Goal: Complete application form: Complete application form

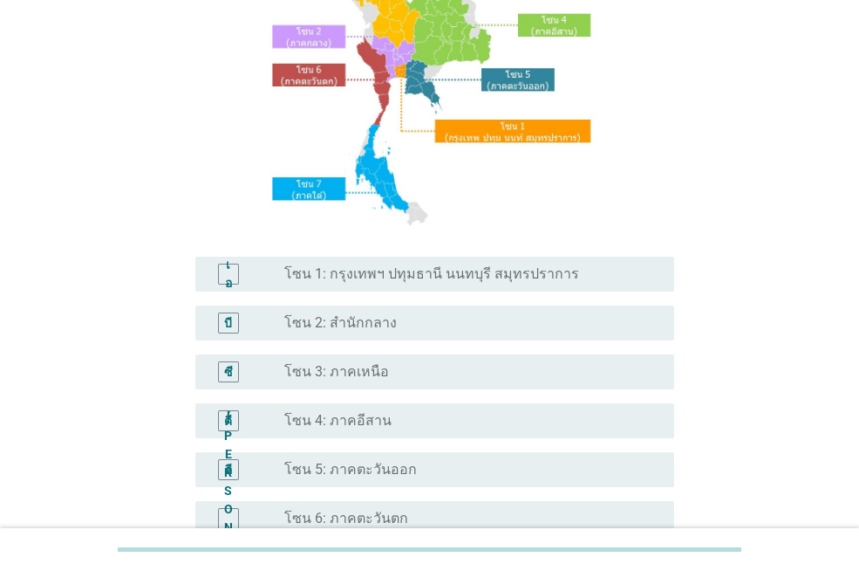
scroll to position [349, 0]
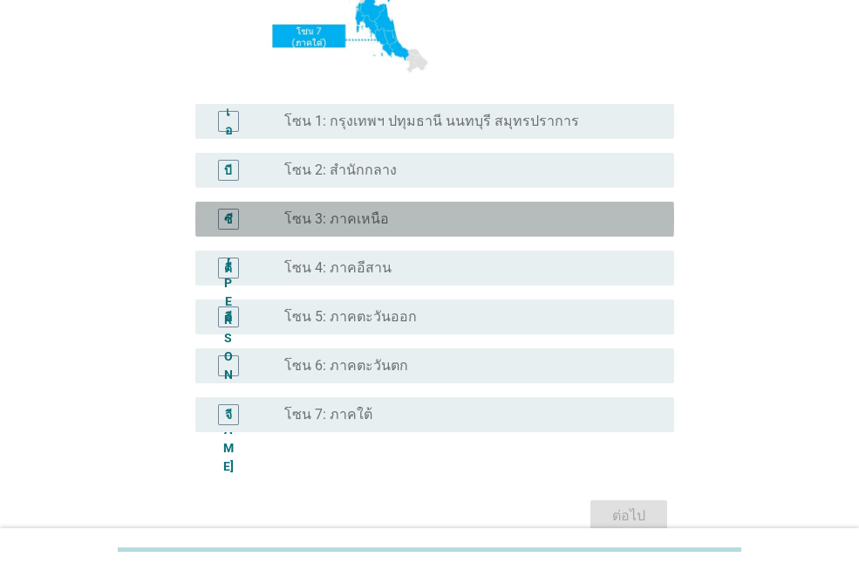
click at [420, 222] on div "ปุ่มวิทยุ[PERSON_NAME]เลือก โซน 3: ภาคเหนือ" at bounding box center [465, 218] width 362 height 17
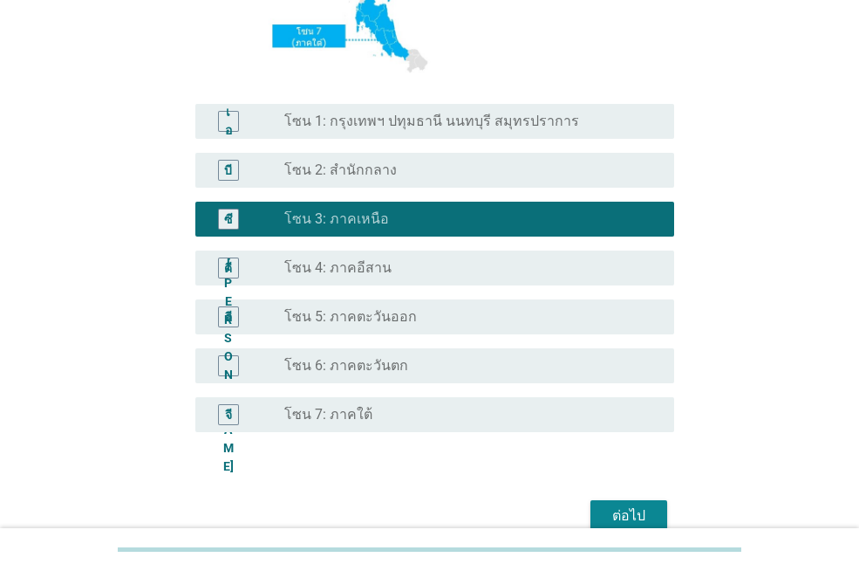
click at [638, 520] on font "ต่อไป" at bounding box center [628, 515] width 33 height 17
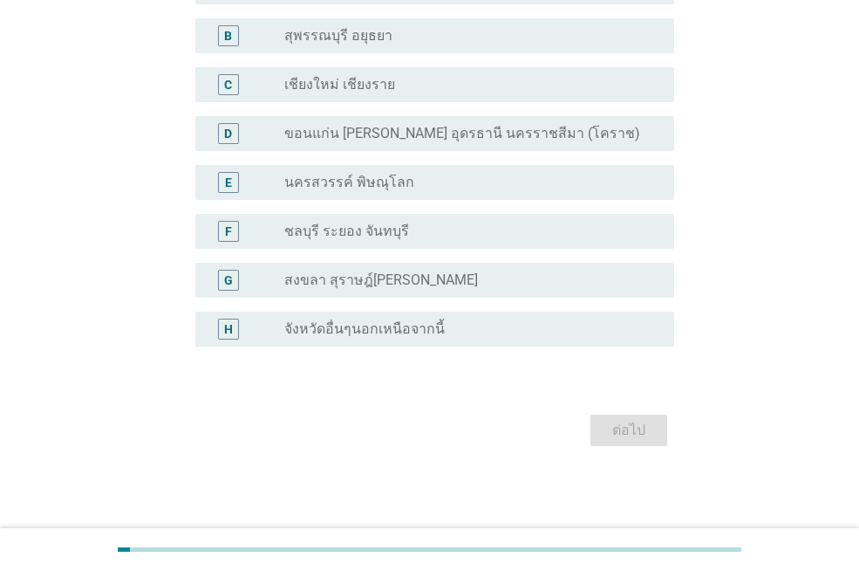
scroll to position [0, 0]
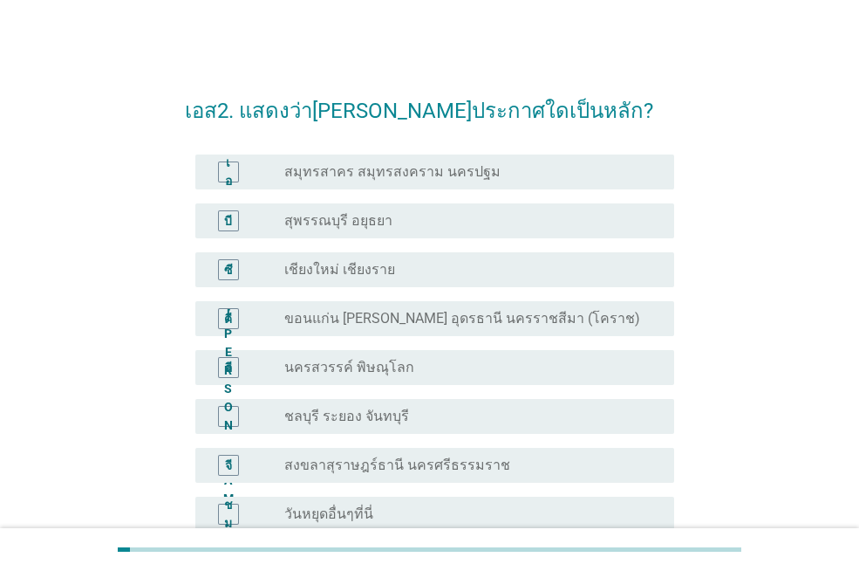
click at [348, 262] on font "เชียงใหม่ เชียงราย" at bounding box center [339, 269] width 111 height 17
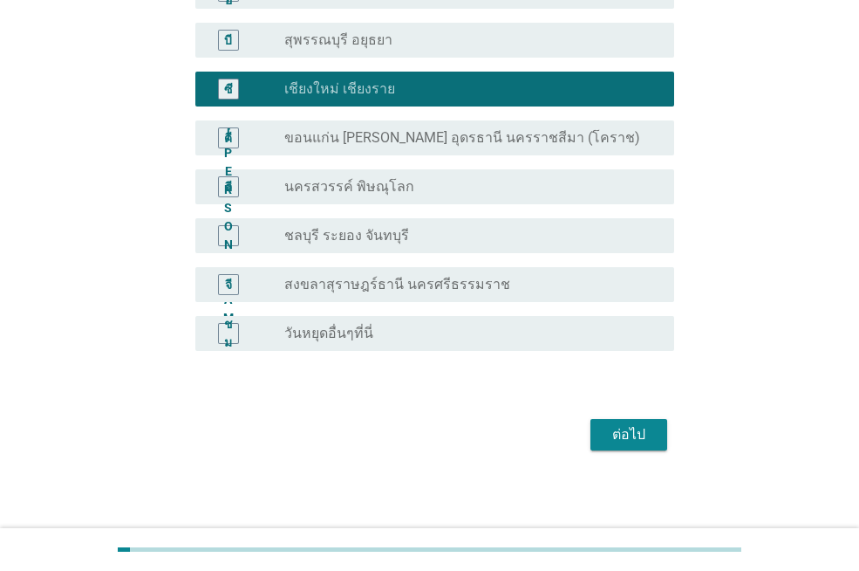
scroll to position [185, 0]
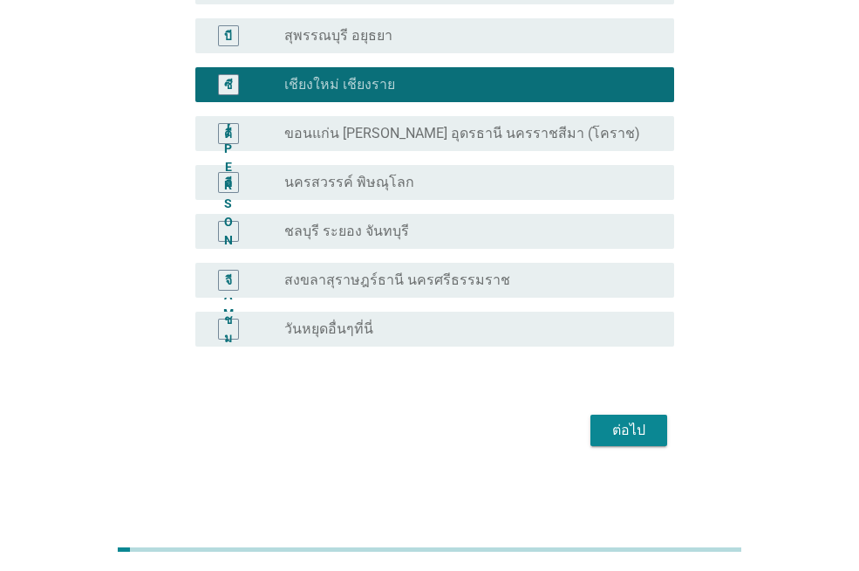
click at [650, 433] on div "ต่อไป" at bounding box center [629, 430] width 49 height 21
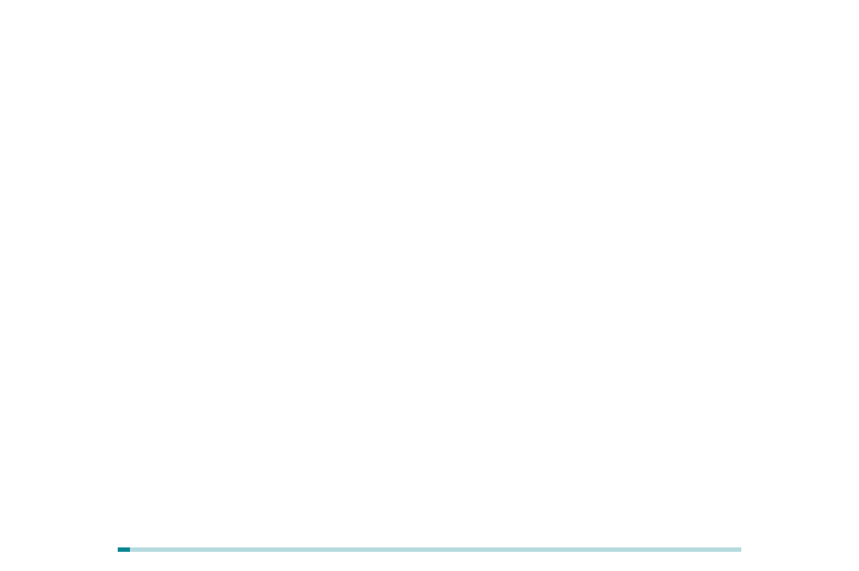
scroll to position [0, 0]
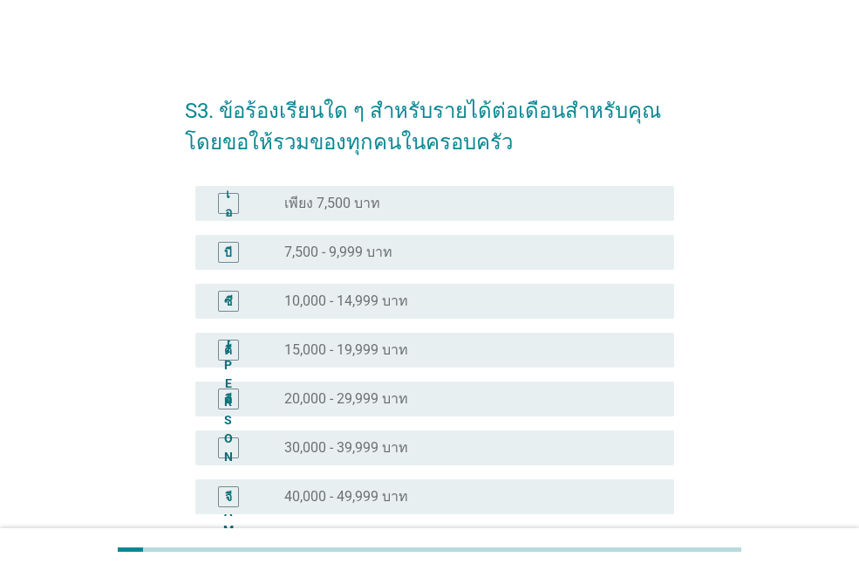
click at [440, 402] on div "ปุ่มวิทยุ[PERSON_NAME]เลือก 20,000 - 29,999 บาท" at bounding box center [465, 398] width 362 height 17
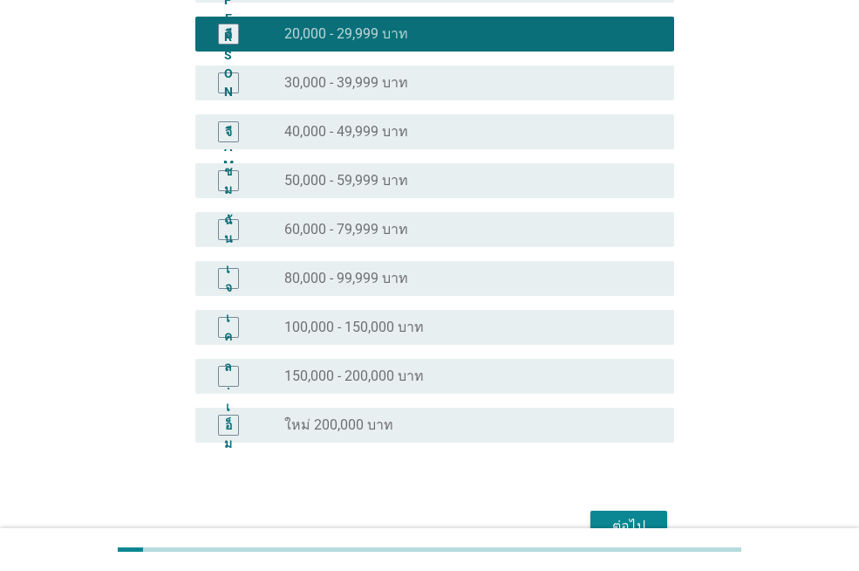
scroll to position [461, 0]
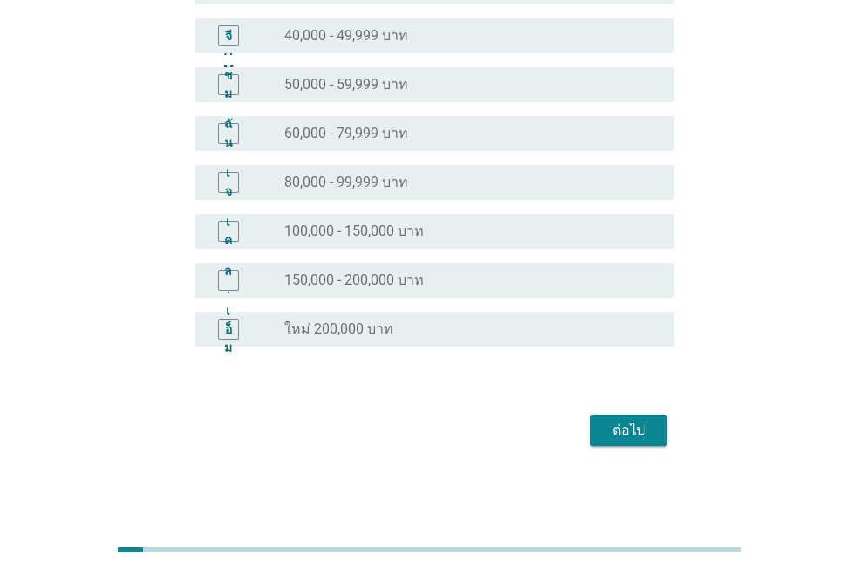
click at [630, 436] on font "ต่อไป" at bounding box center [628, 429] width 33 height 17
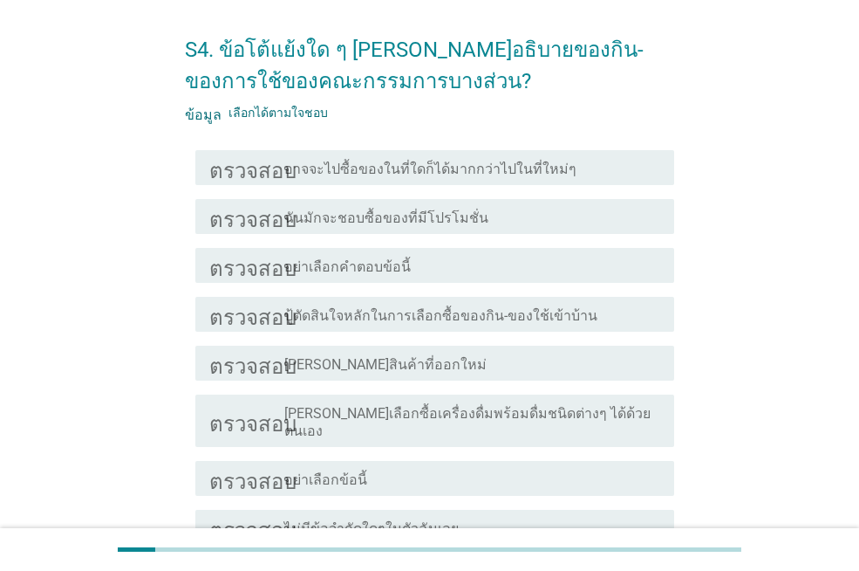
scroll to position [87, 0]
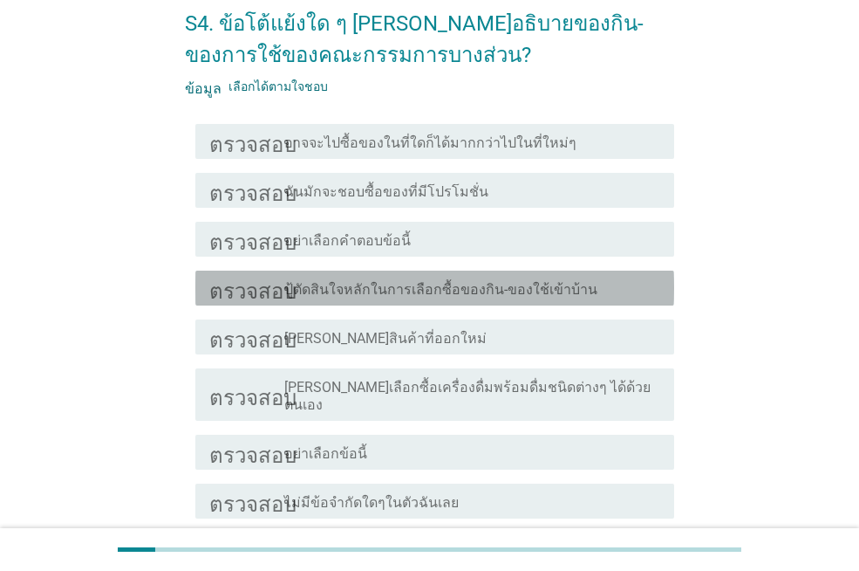
click at [562, 281] on font "ปู้ตัดสินใจหลักในการเลือกซื้อของกิน-ของใช้เข้าบ้าน" at bounding box center [440, 289] width 313 height 17
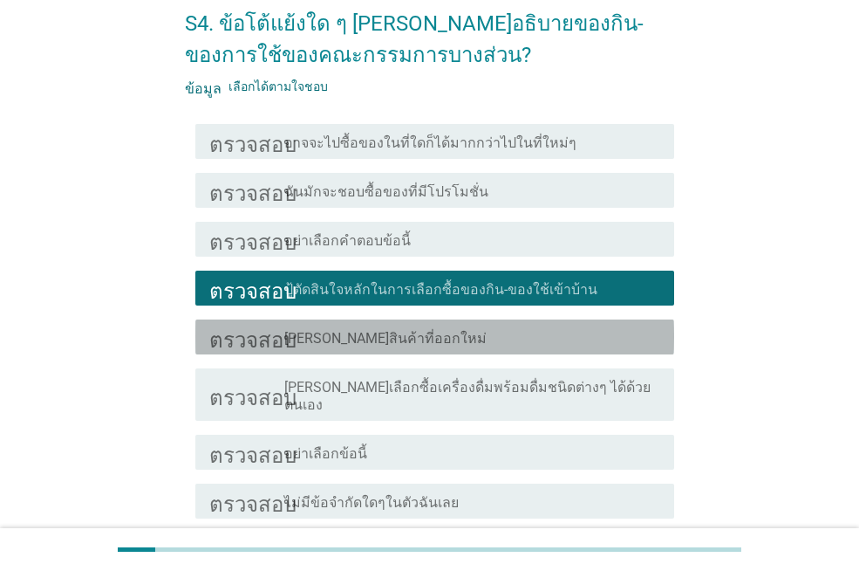
click at [568, 328] on div "โครงร่างกล่องกาเครื่องหมายว่าง [PERSON_NAME]สินค้าที่ออกใหม่" at bounding box center [472, 336] width 376 height 21
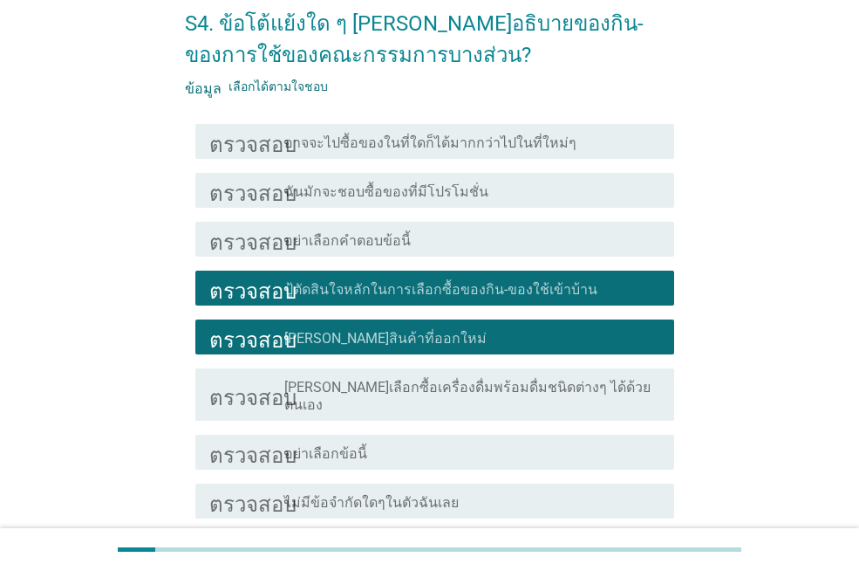
click at [599, 386] on font "[PERSON_NAME]เลือกซื้อเครื่องดื่มพร้อมดื่มชนิดต่างๆ ได้ด้วยตนเอง" at bounding box center [467, 396] width 366 height 34
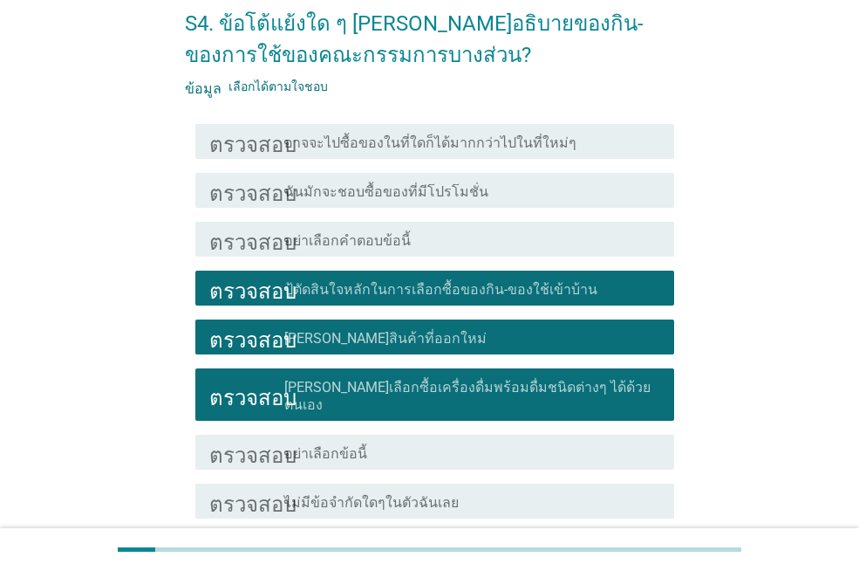
click at [518, 147] on font "อาจจะไปซื้อของในที่ใดก็ได้มากกว่าไปในที่ใหม่ๆ" at bounding box center [430, 142] width 292 height 17
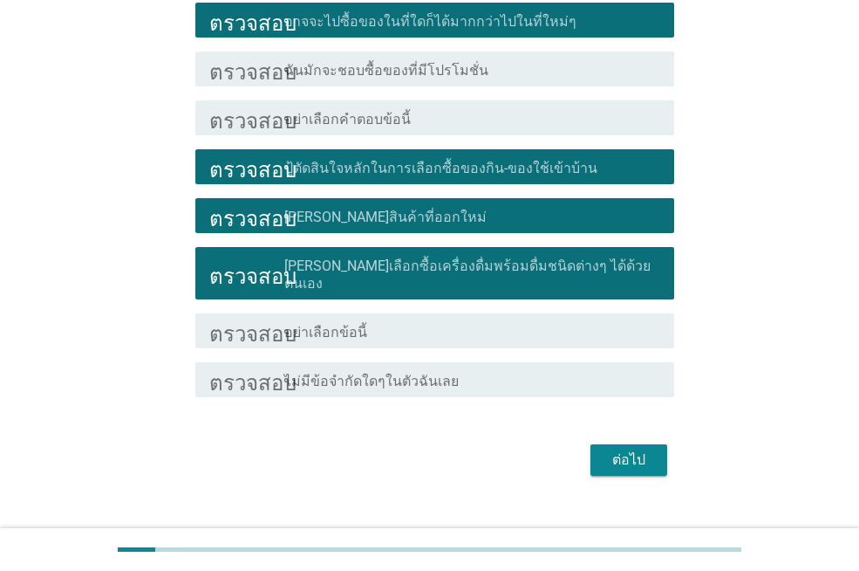
scroll to position [221, 0]
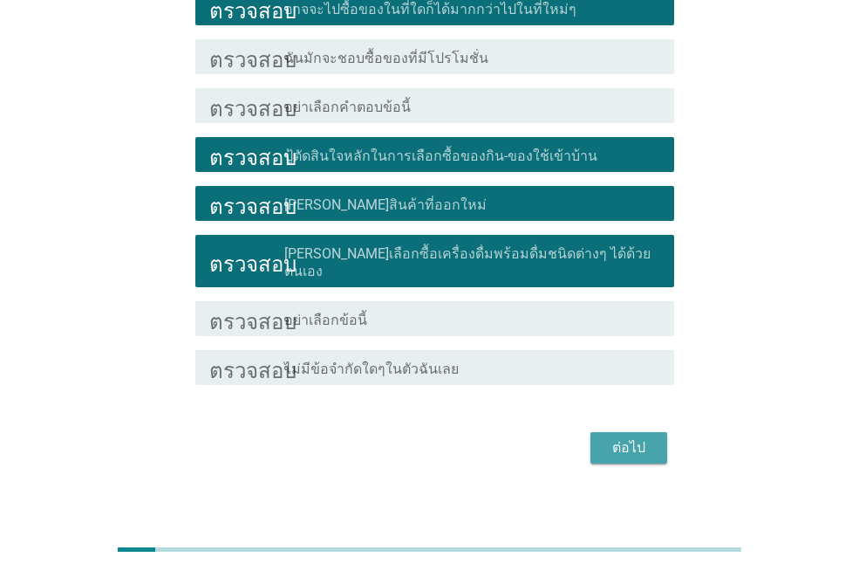
click at [639, 439] on font "ต่อไป" at bounding box center [628, 447] width 33 height 17
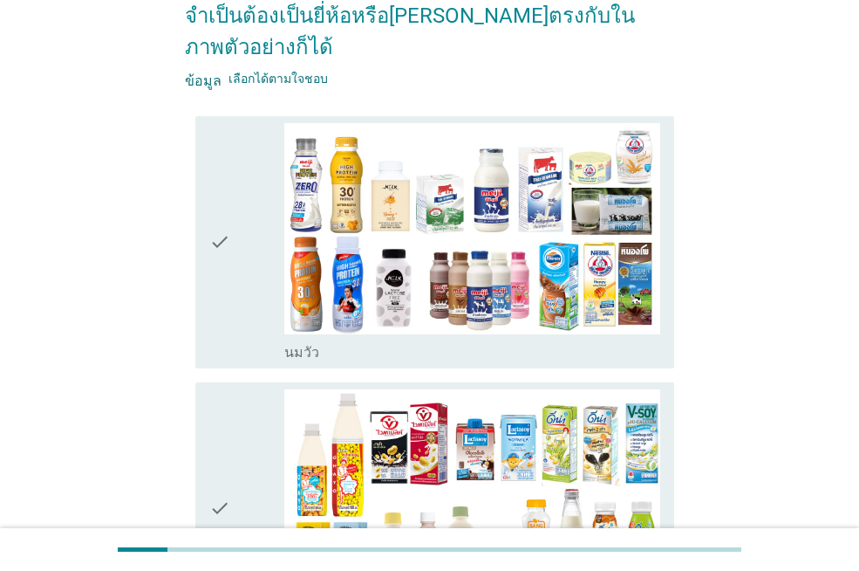
scroll to position [0, 0]
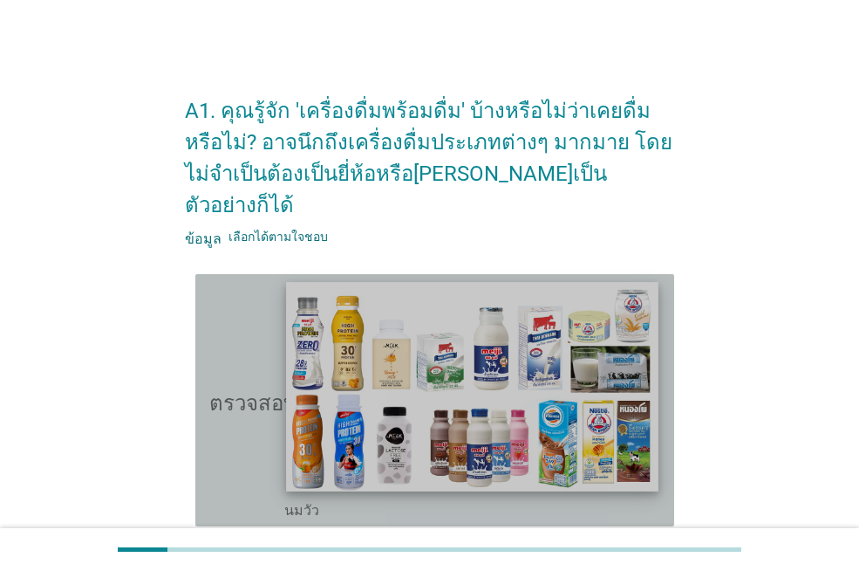
click at [429, 407] on img at bounding box center [472, 386] width 372 height 209
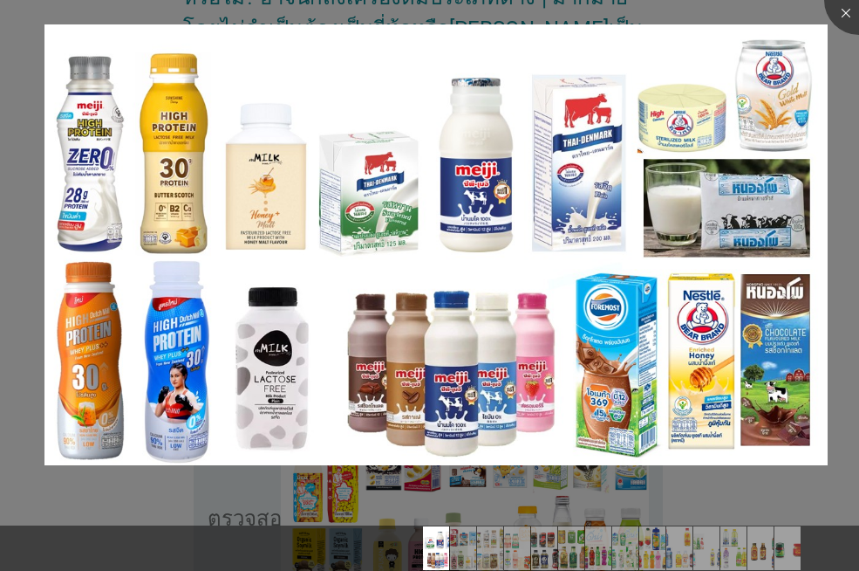
scroll to position [174, 0]
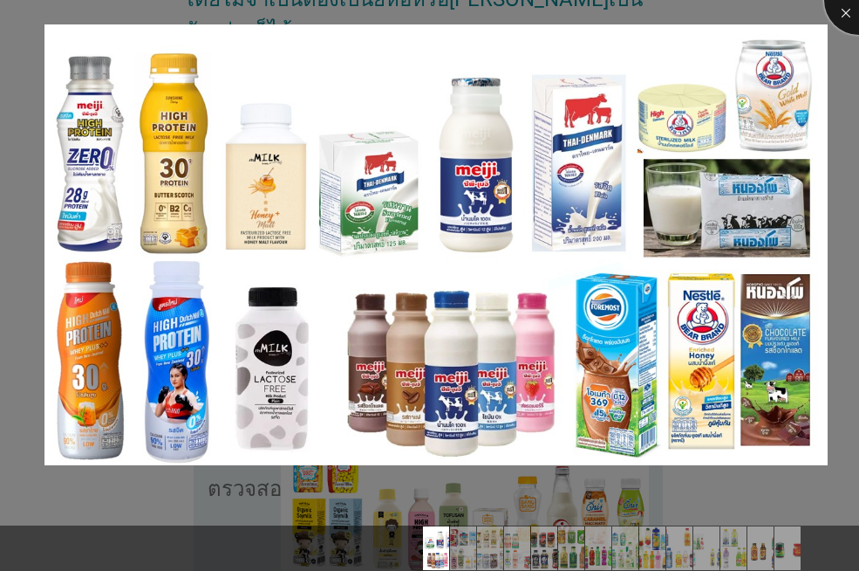
click at [847, 7] on div at bounding box center [859, 0] width 70 height 70
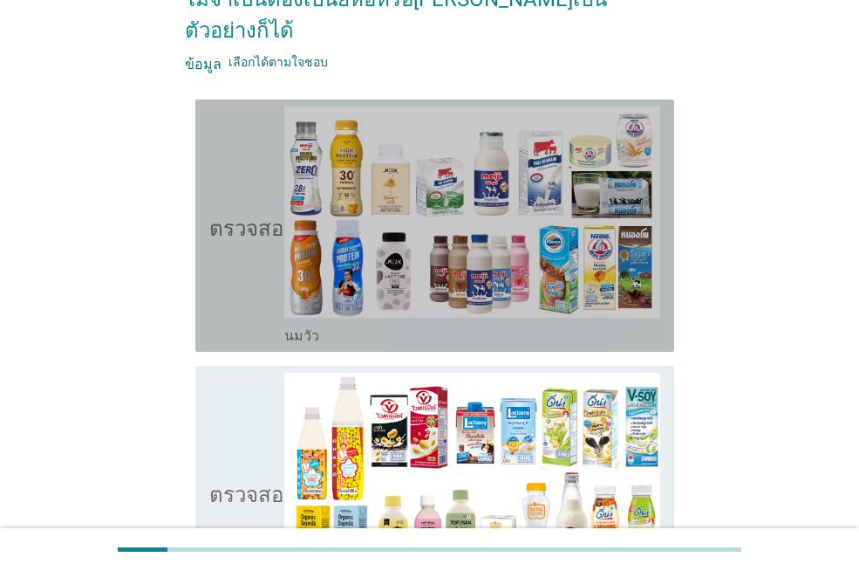
click at [241, 275] on icon "ตรวจสอบ" at bounding box center [252, 225] width 87 height 238
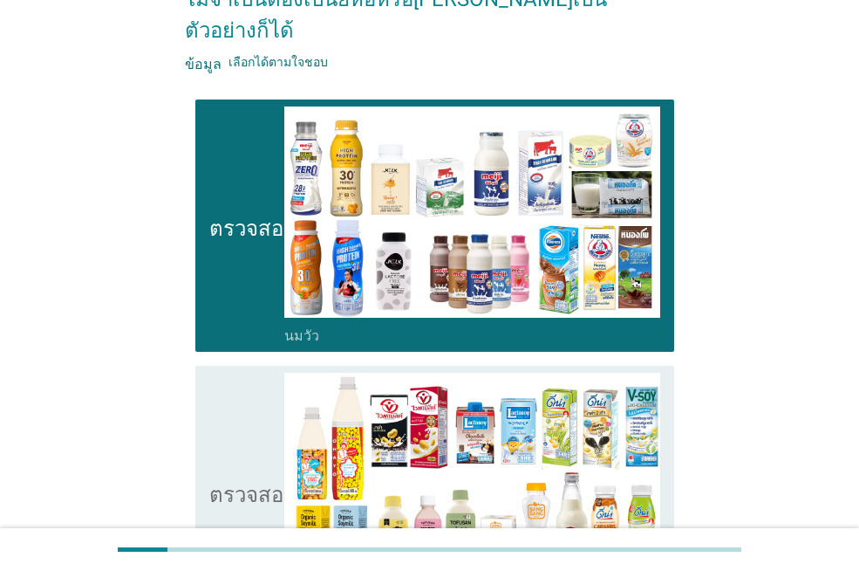
click at [241, 439] on icon "ตรวจสอบ" at bounding box center [252, 491] width 87 height 238
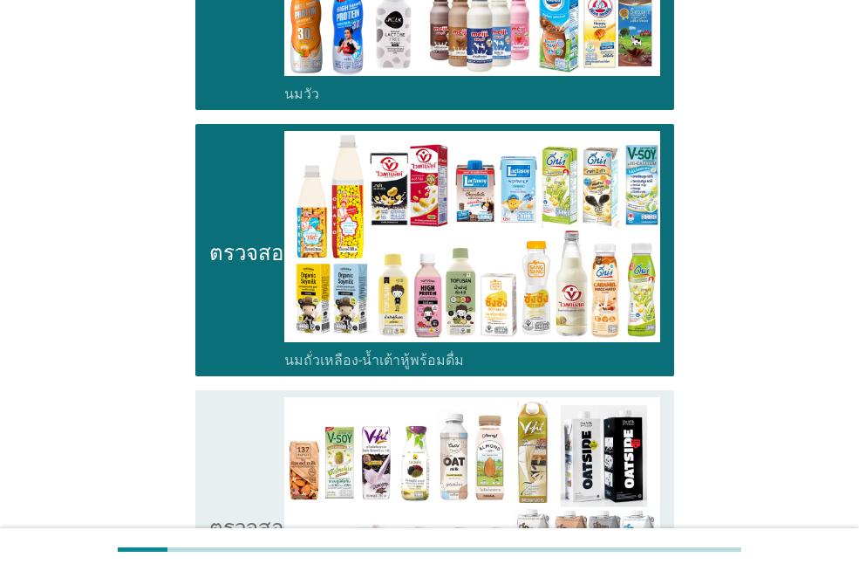
scroll to position [436, 0]
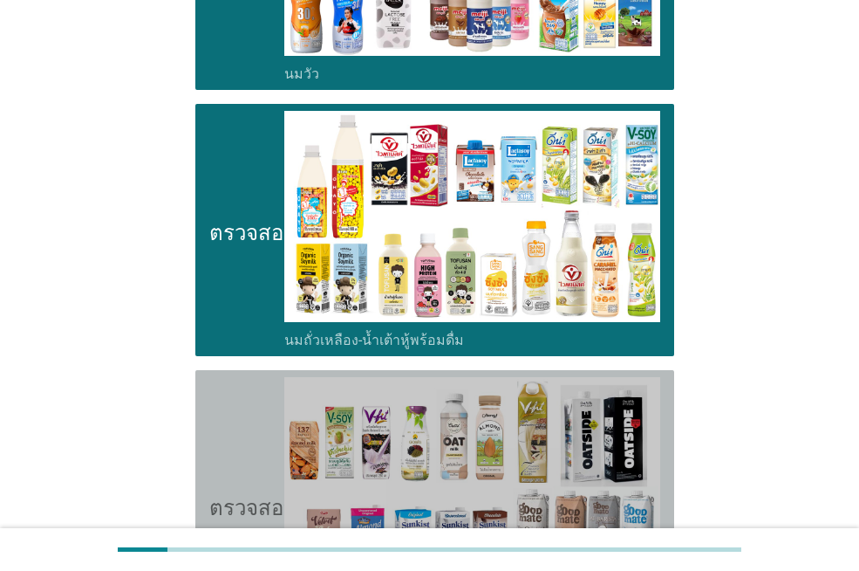
click at [241, 439] on icon "ตรวจสอบ" at bounding box center [252, 505] width 87 height 256
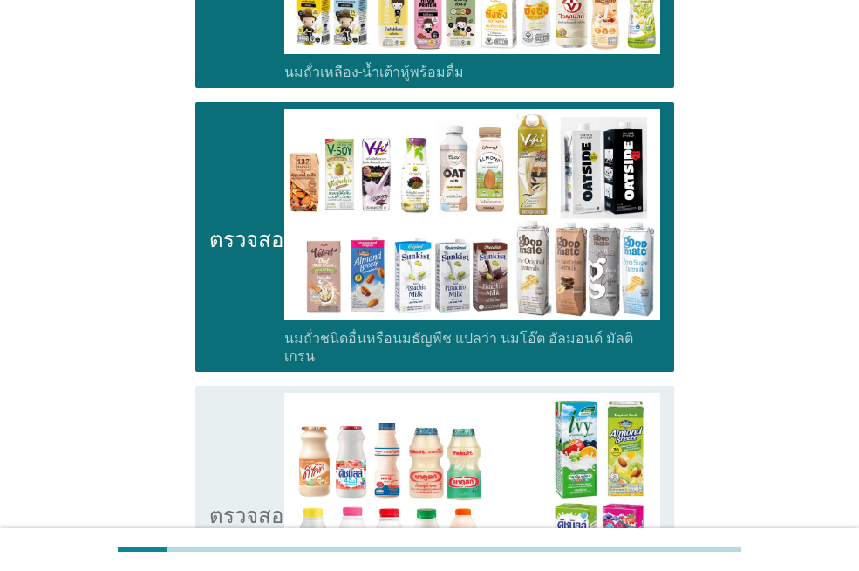
scroll to position [785, 0]
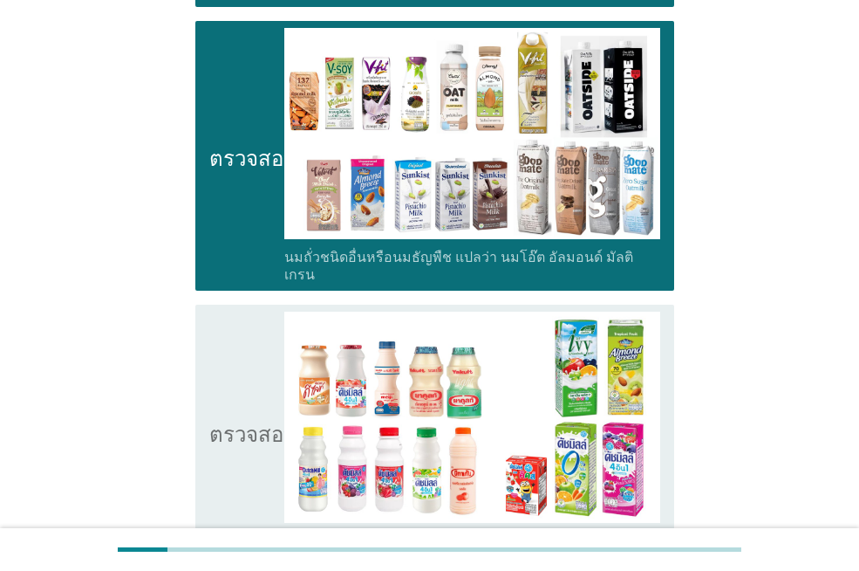
click at [238, 366] on icon "ตรวจสอบ" at bounding box center [252, 430] width 87 height 238
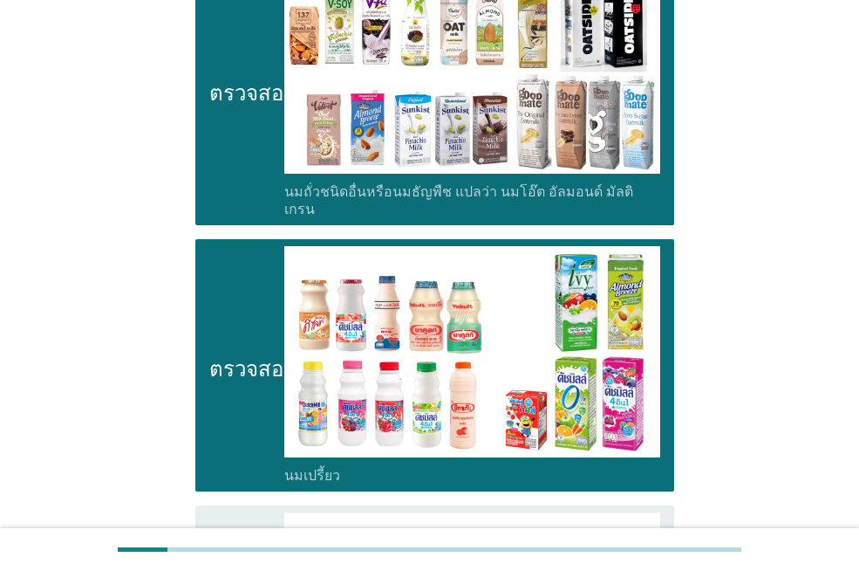
scroll to position [1134, 0]
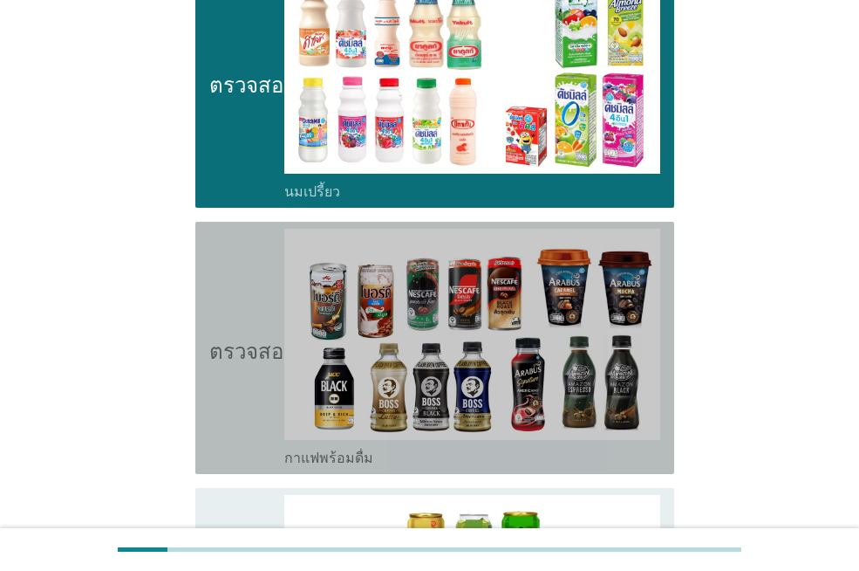
click at [227, 338] on font "ตรวจสอบ" at bounding box center [252, 348] width 87 height 21
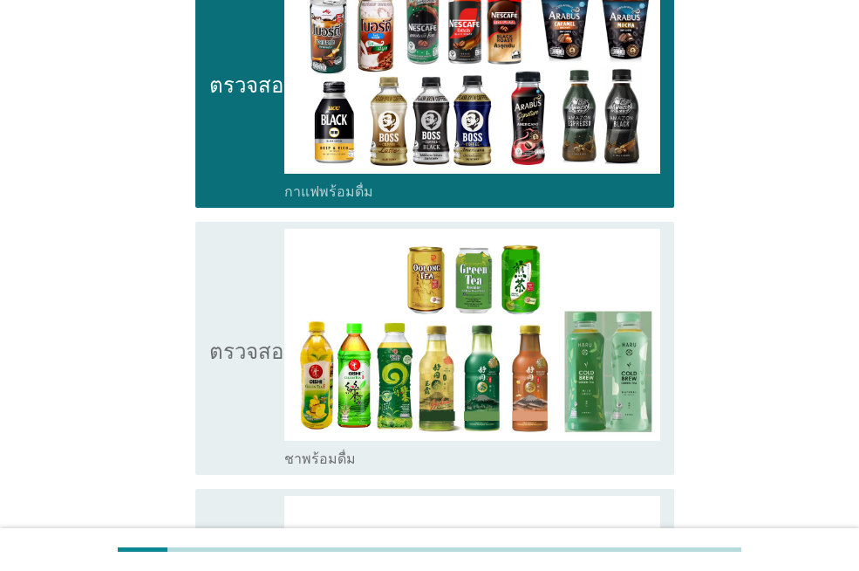
scroll to position [1483, 0]
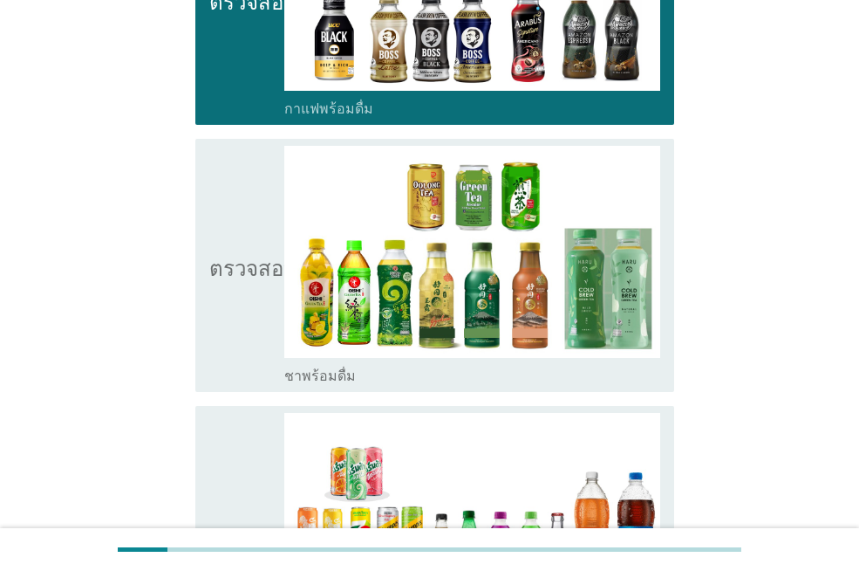
click at [243, 329] on icon "ตรวจสอบ" at bounding box center [252, 265] width 87 height 238
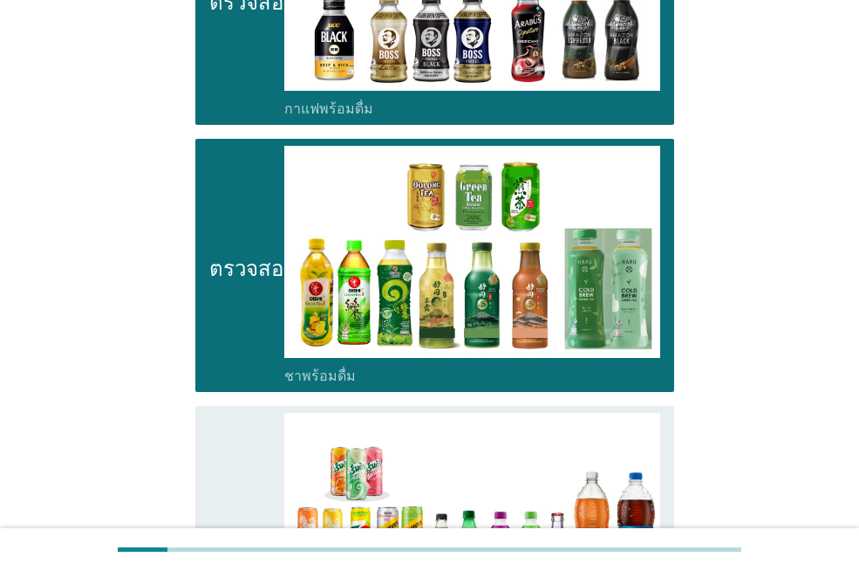
click at [247, 413] on icon "ตรวจสอบ" at bounding box center [252, 532] width 87 height 238
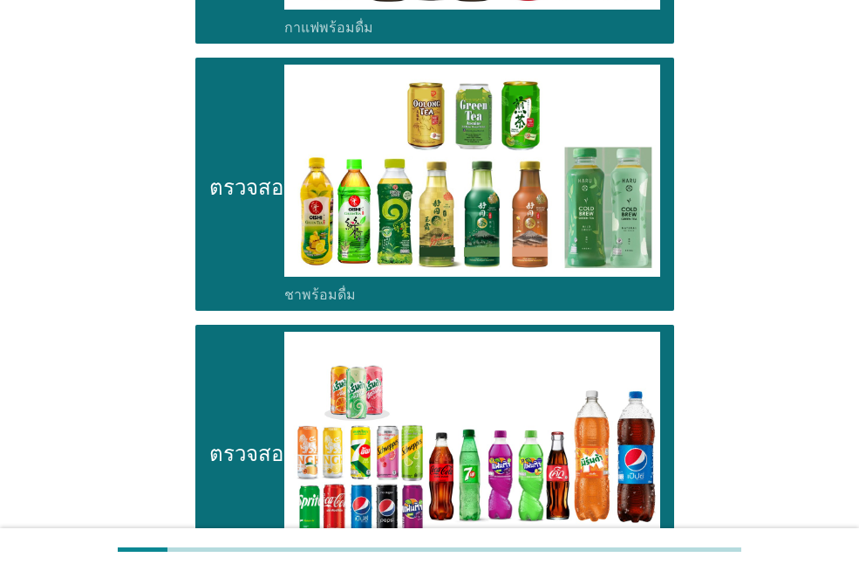
scroll to position [1832, 0]
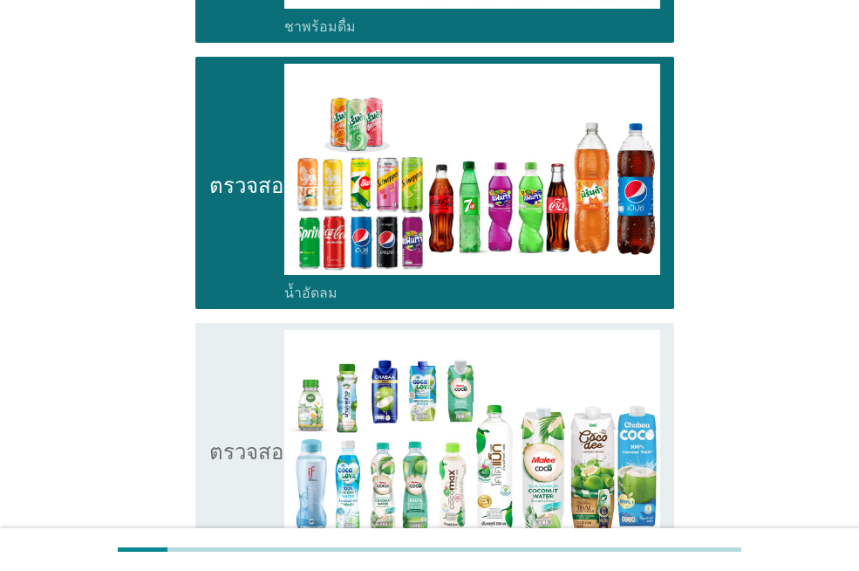
click at [236, 378] on icon "ตรวจสอบ" at bounding box center [252, 449] width 87 height 238
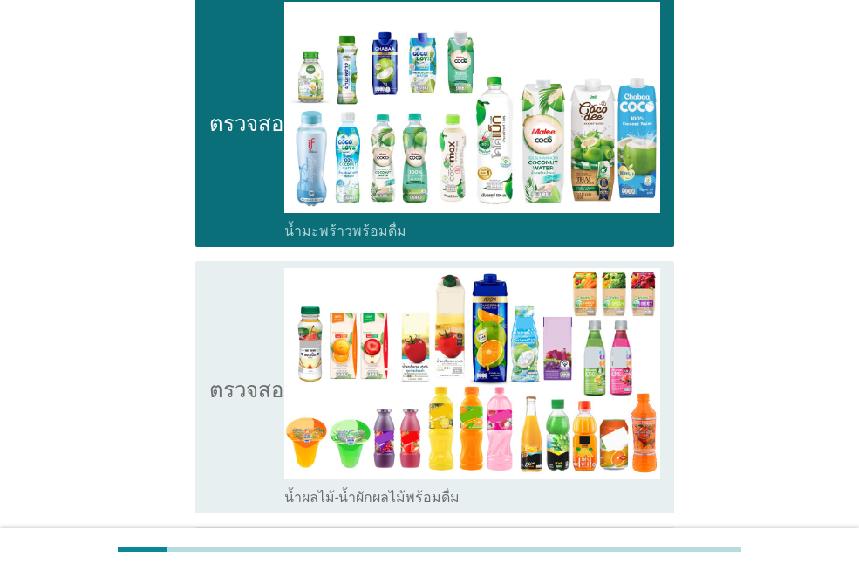
scroll to position [2181, 0]
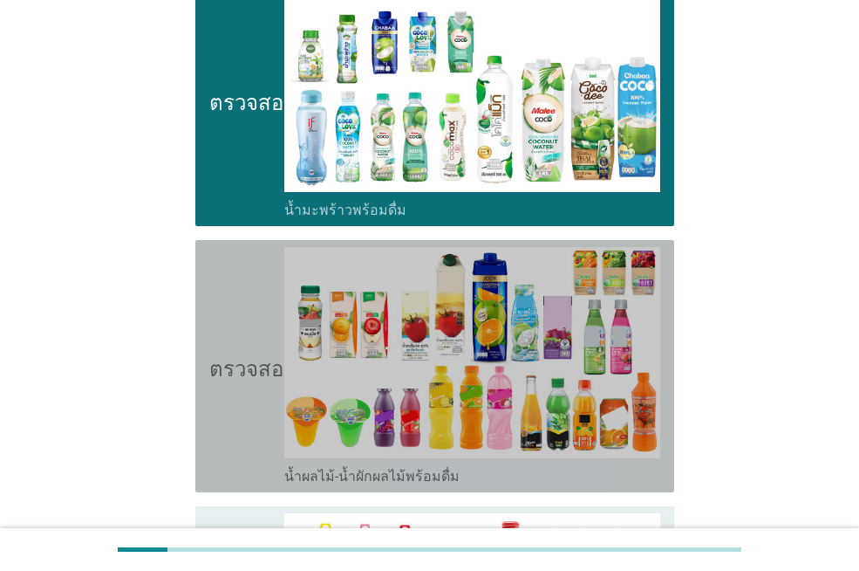
click at [237, 417] on icon "ตรวจสอบ" at bounding box center [252, 366] width 87 height 238
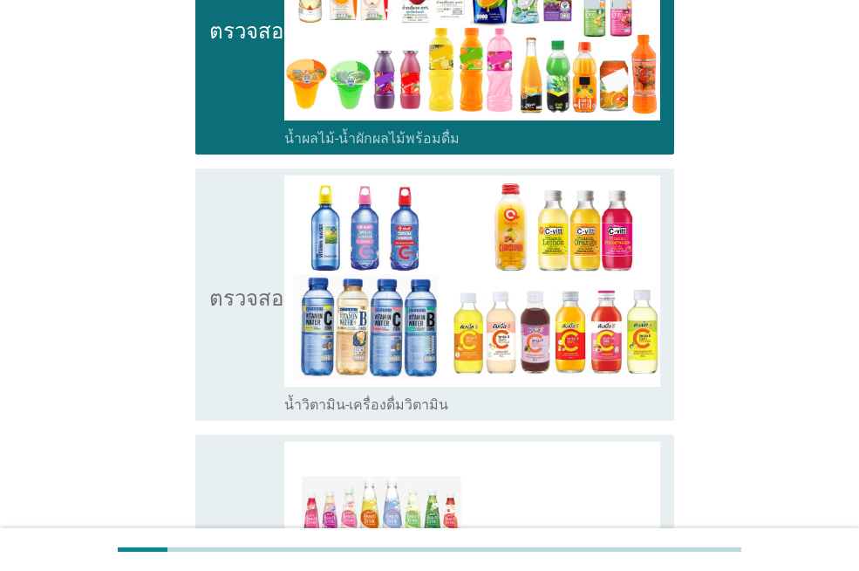
scroll to position [2530, 0]
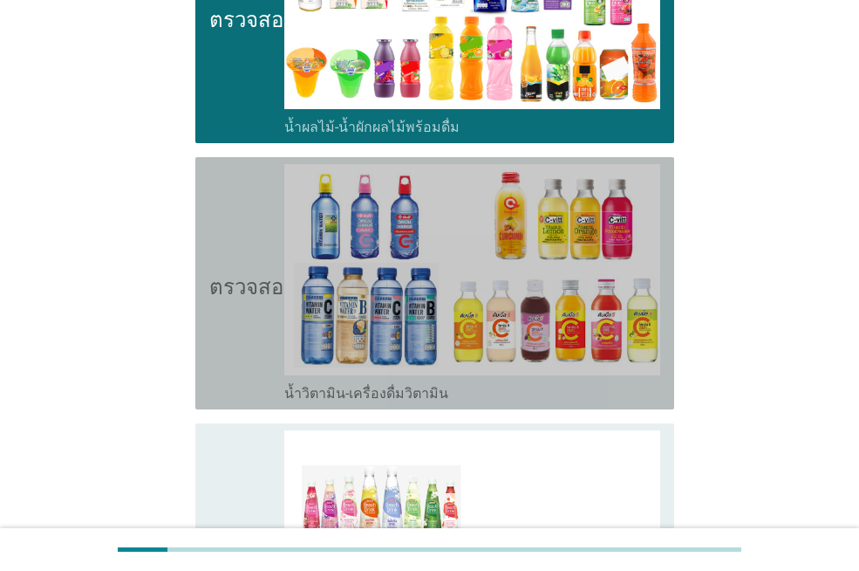
click at [230, 357] on div "ตรวจสอบ โครงร่างกล่องกาเครื่องหมายว่าง น้ำวิตามิน-เครื่องดื่มวิตามิน" at bounding box center [434, 283] width 479 height 252
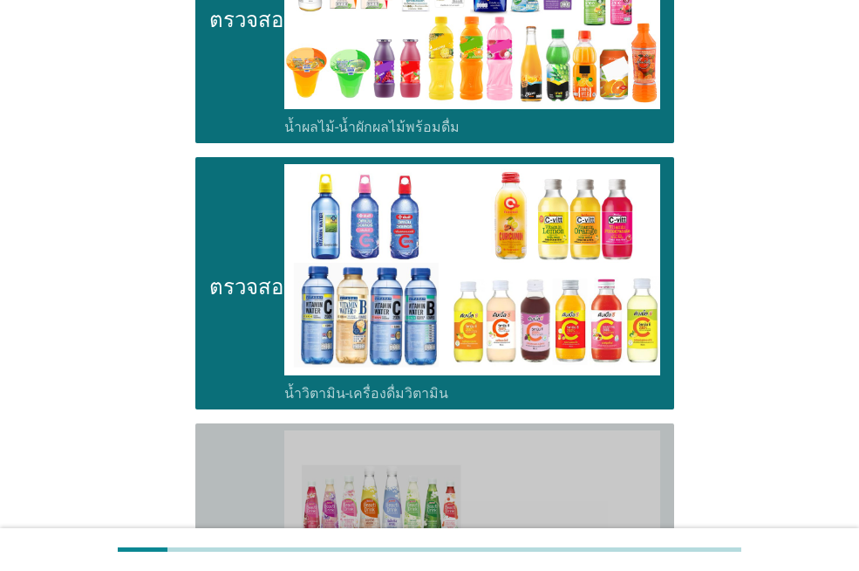
click at [228, 430] on icon "ตรวจสอบ" at bounding box center [252, 558] width 87 height 256
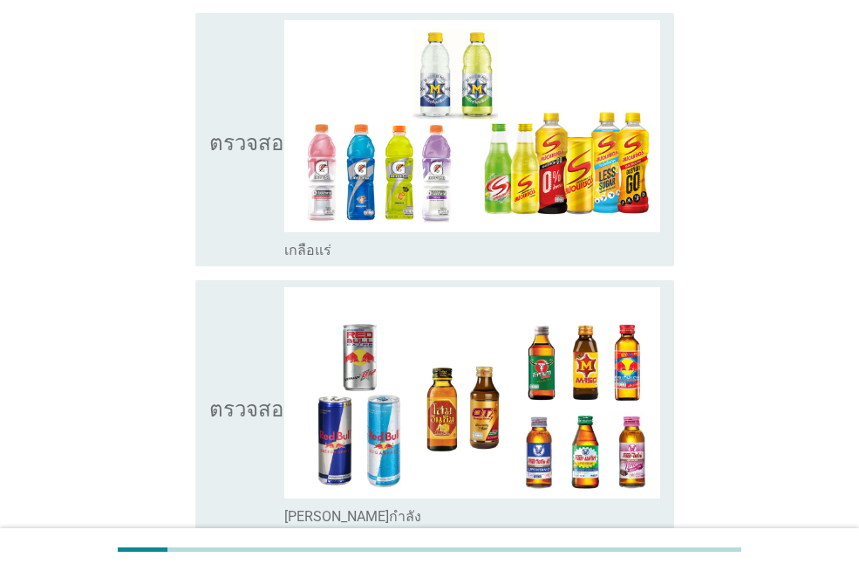
scroll to position [3228, 0]
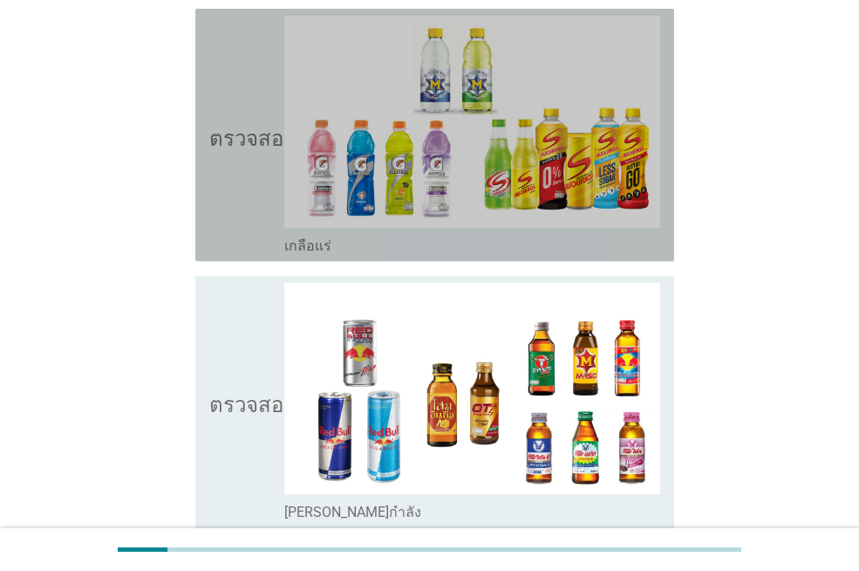
drag, startPoint x: 235, startPoint y: 188, endPoint x: 229, endPoint y: 211, distance: 24.1
click at [234, 188] on icon "ตรวจสอบ" at bounding box center [252, 135] width 87 height 238
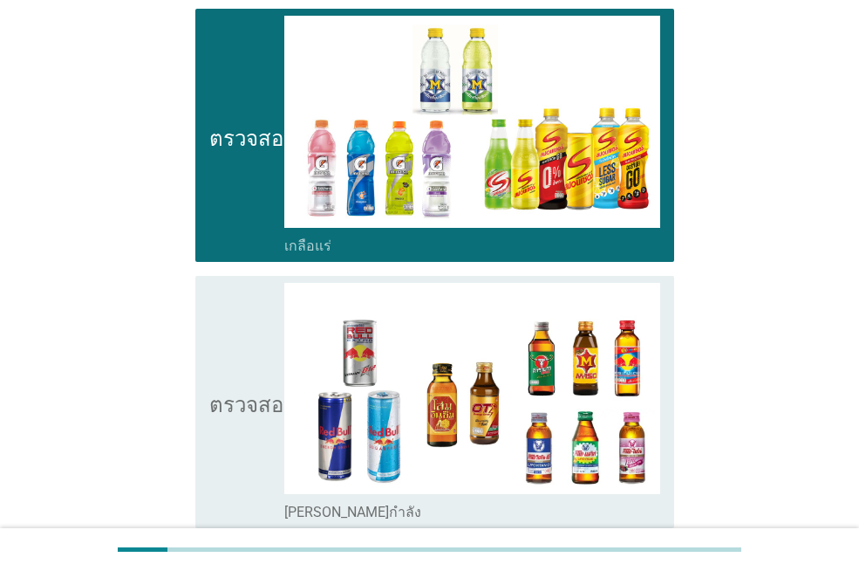
click at [236, 419] on icon "ตรวจสอบ" at bounding box center [252, 402] width 87 height 238
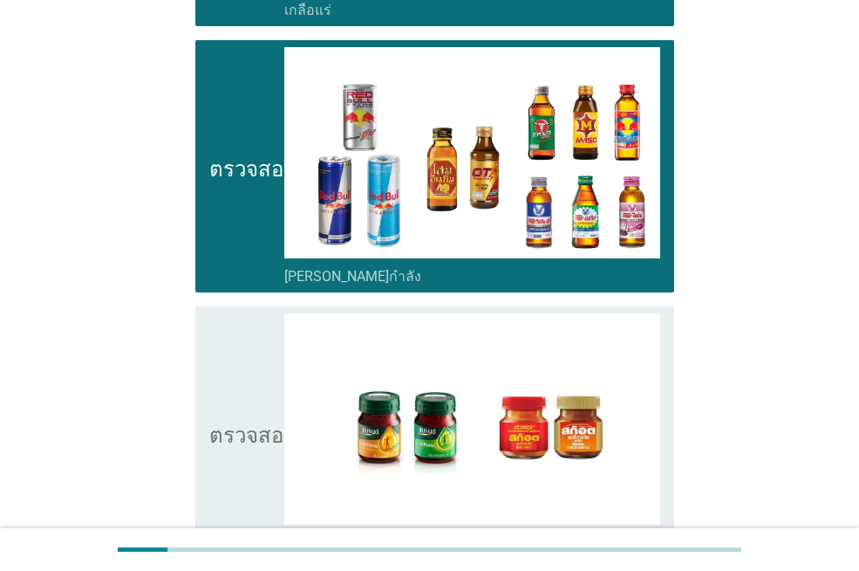
scroll to position [3489, 0]
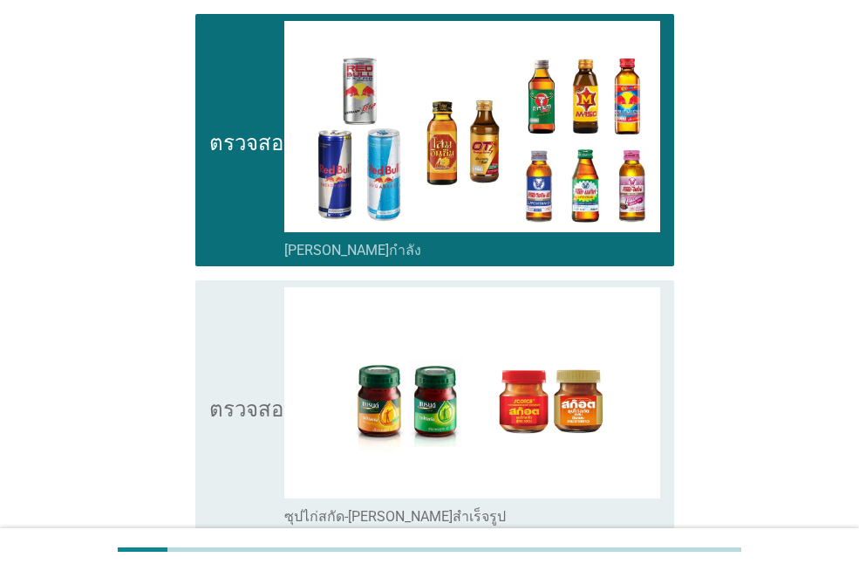
click at [222, 436] on icon "ตรวจสอบ" at bounding box center [252, 406] width 87 height 238
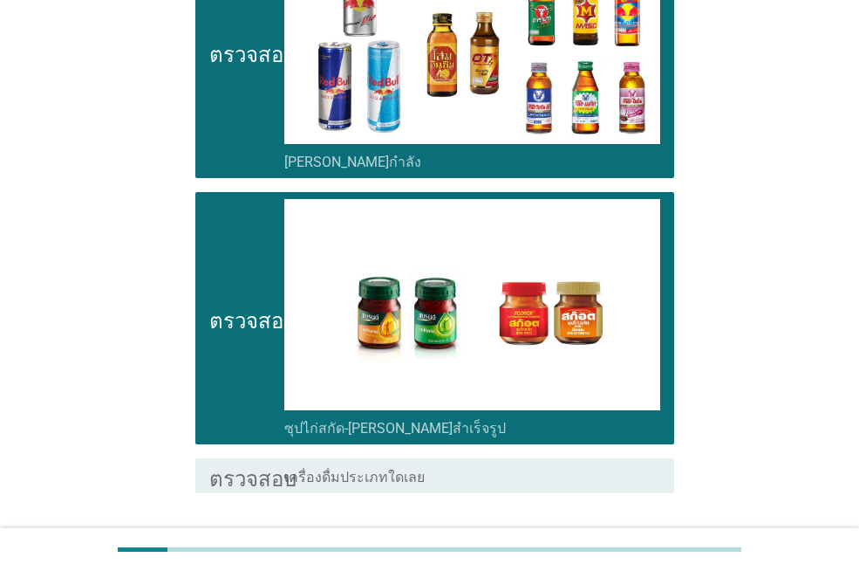
scroll to position [3637, 0]
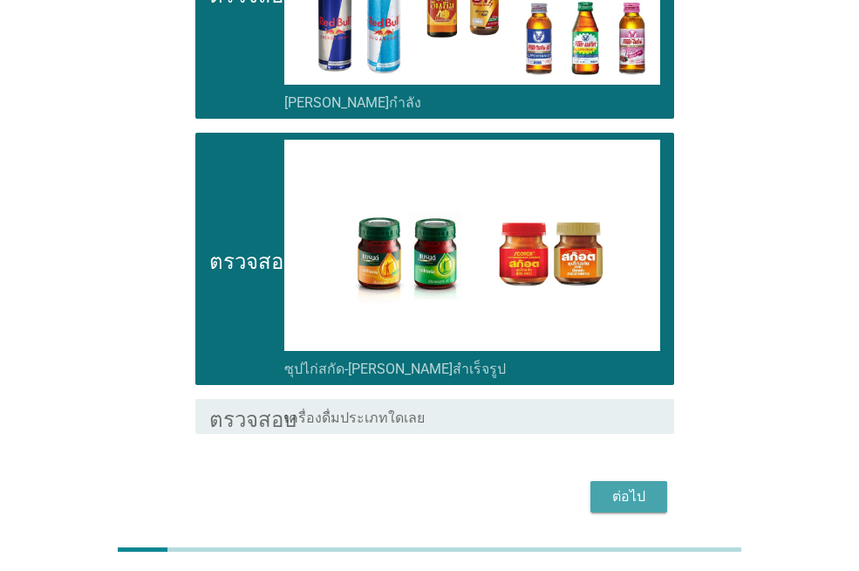
click at [635, 488] on font "ต่อไป" at bounding box center [628, 496] width 33 height 17
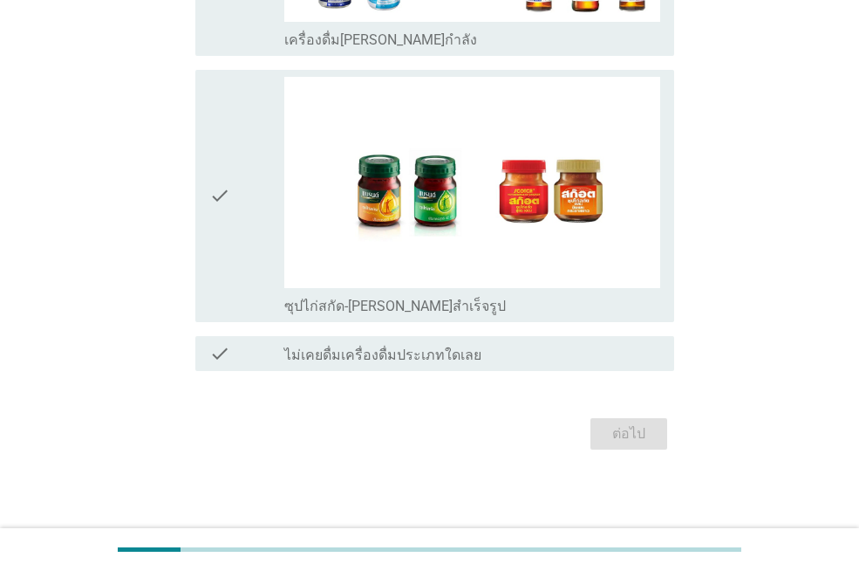
scroll to position [0, 0]
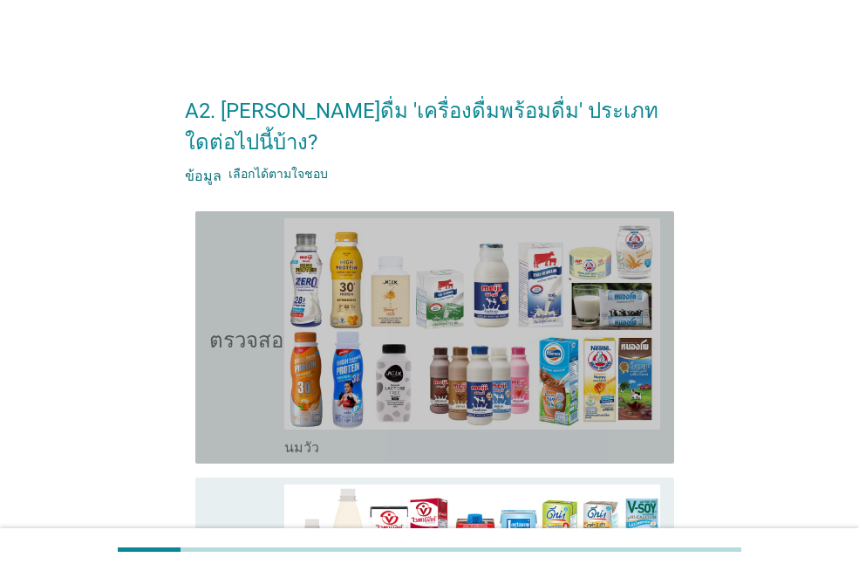
click at [218, 329] on icon "ตรวจสอบ" at bounding box center [252, 337] width 87 height 238
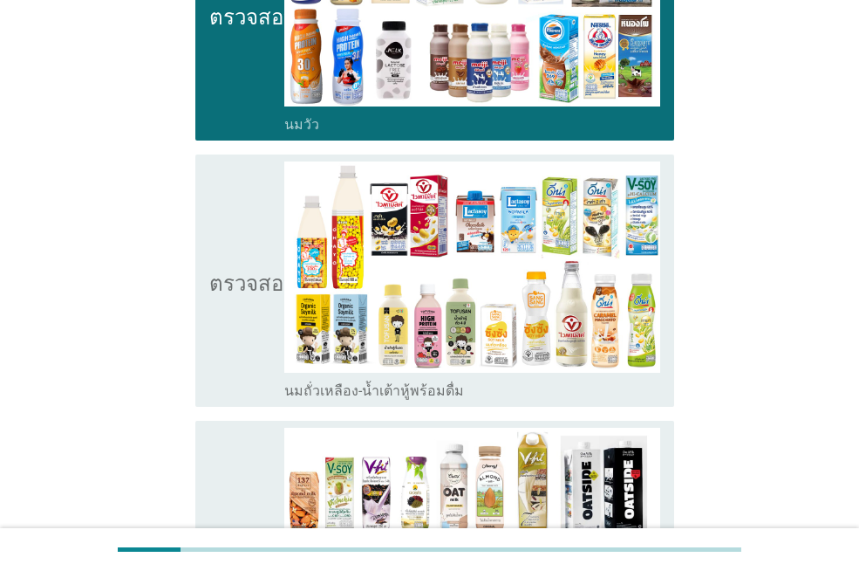
scroll to position [349, 0]
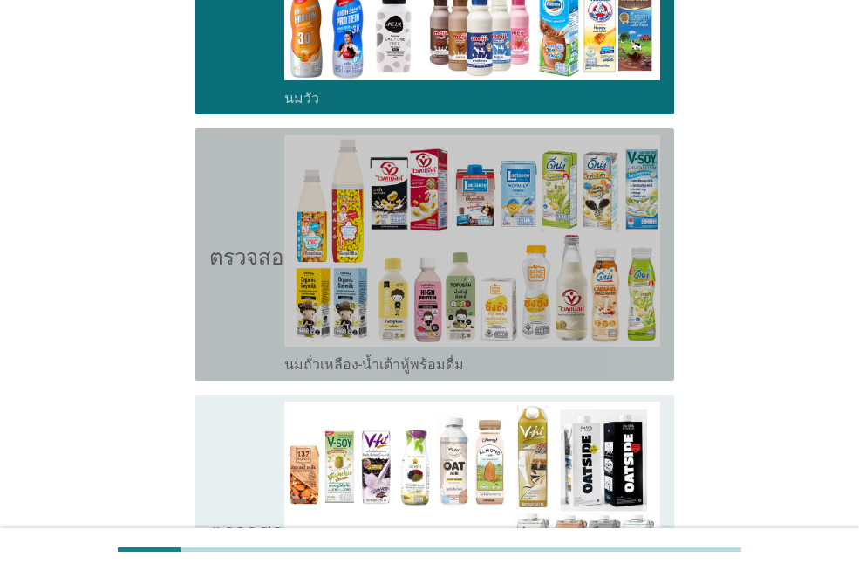
click at [220, 330] on icon "ตรวจสอบ" at bounding box center [252, 254] width 87 height 238
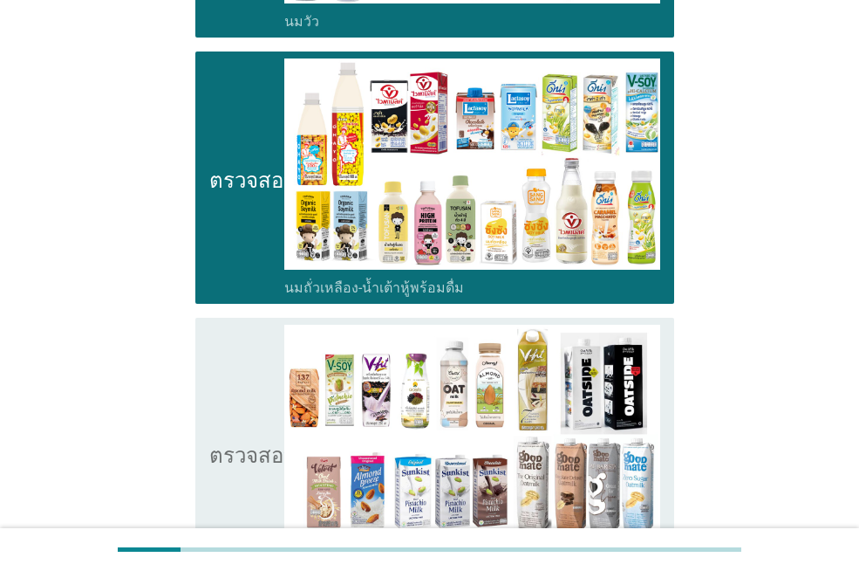
scroll to position [611, 0]
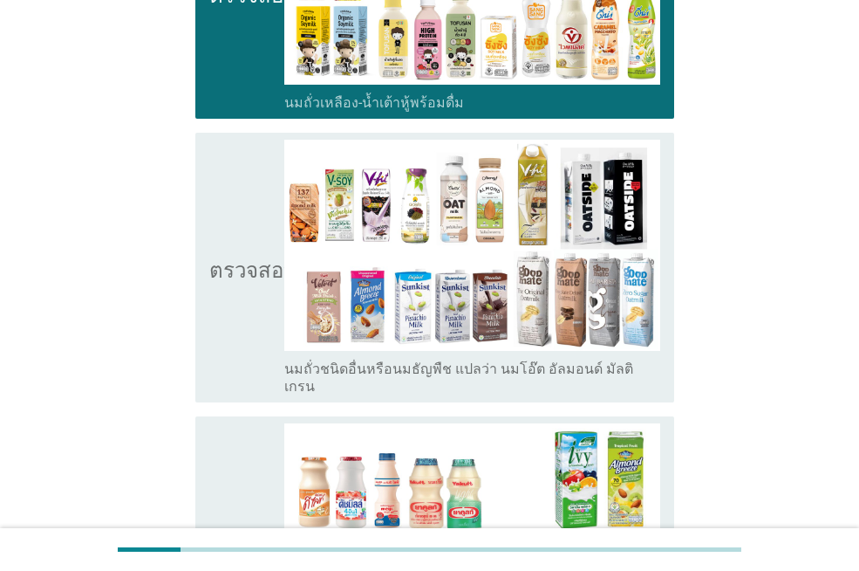
click at [220, 324] on icon "ตรวจสอบ" at bounding box center [252, 268] width 87 height 256
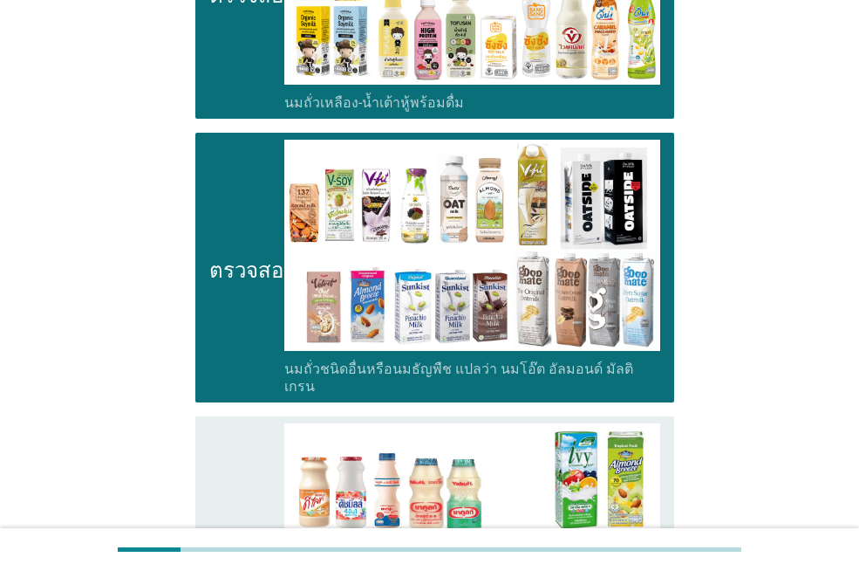
click at [214, 432] on icon "ตรวจสอบ" at bounding box center [252, 542] width 87 height 238
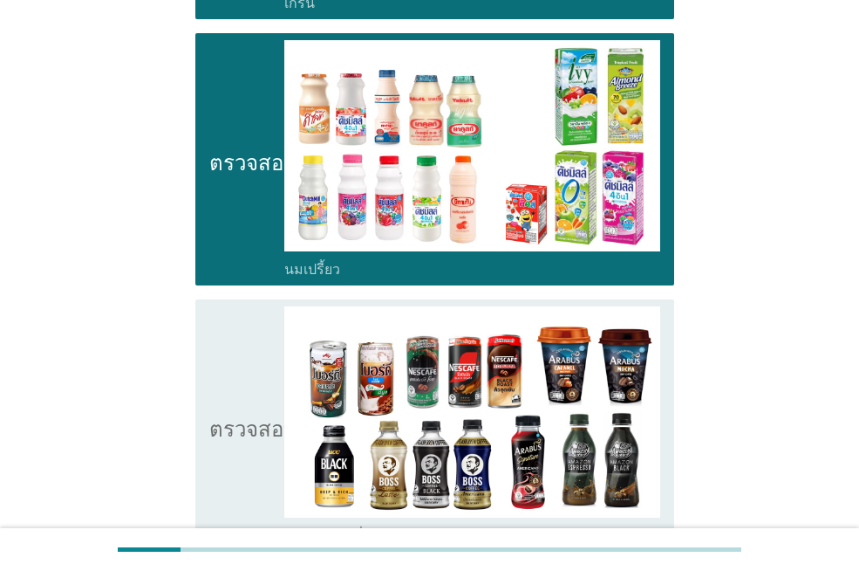
scroll to position [1047, 0]
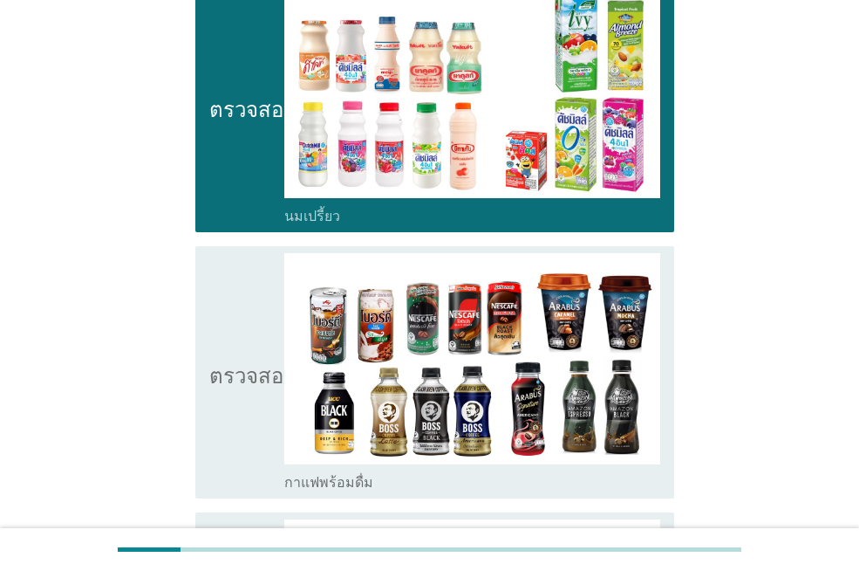
click at [195, 434] on div "ตรวจสอบ โครงร่างกล่องกาเครื่องหมายว่าง กาแฟพร้อมดื่ม" at bounding box center [429, 372] width 489 height 266
click at [213, 423] on icon "ตรวจสอบ" at bounding box center [252, 372] width 87 height 238
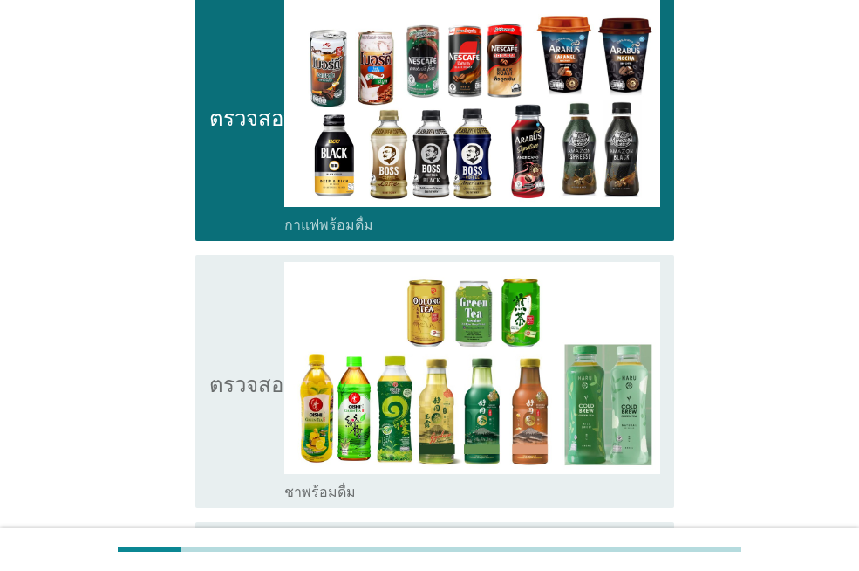
scroll to position [1308, 0]
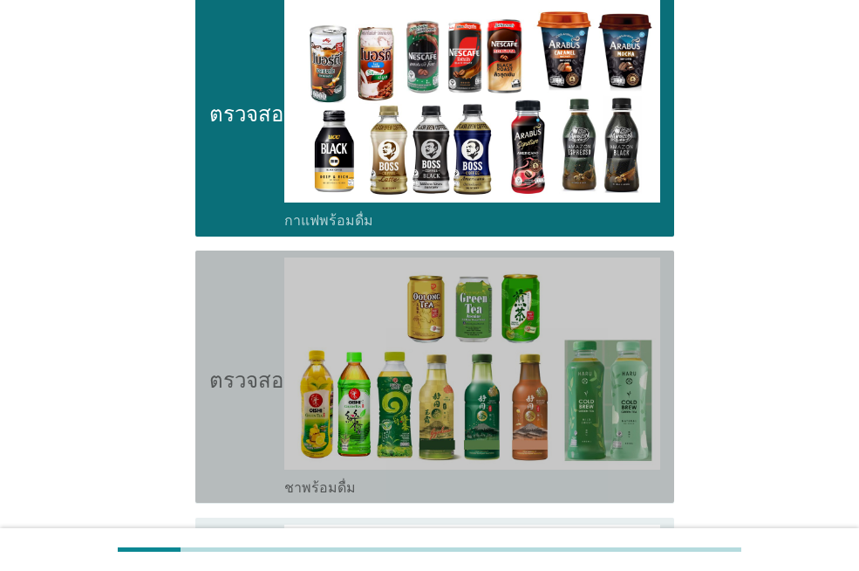
click at [215, 422] on icon "ตรวจสอบ" at bounding box center [252, 376] width 87 height 238
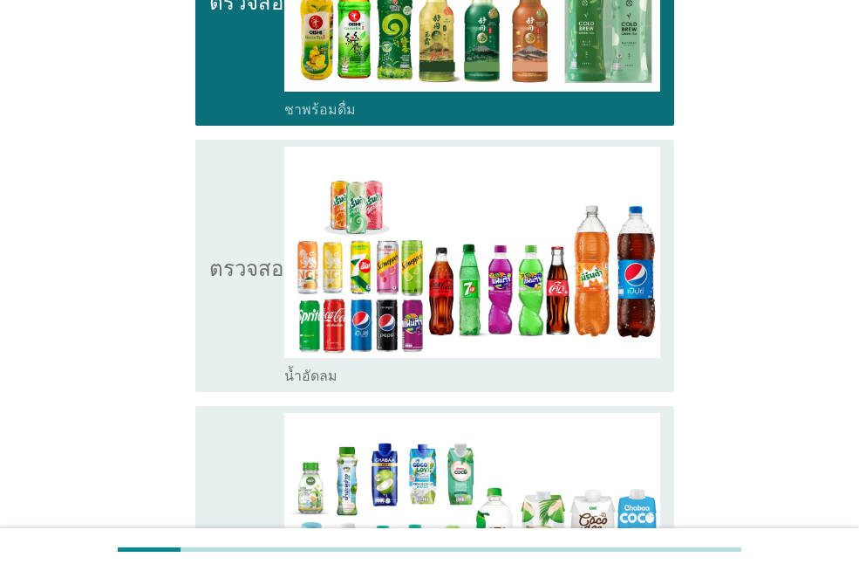
scroll to position [1745, 0]
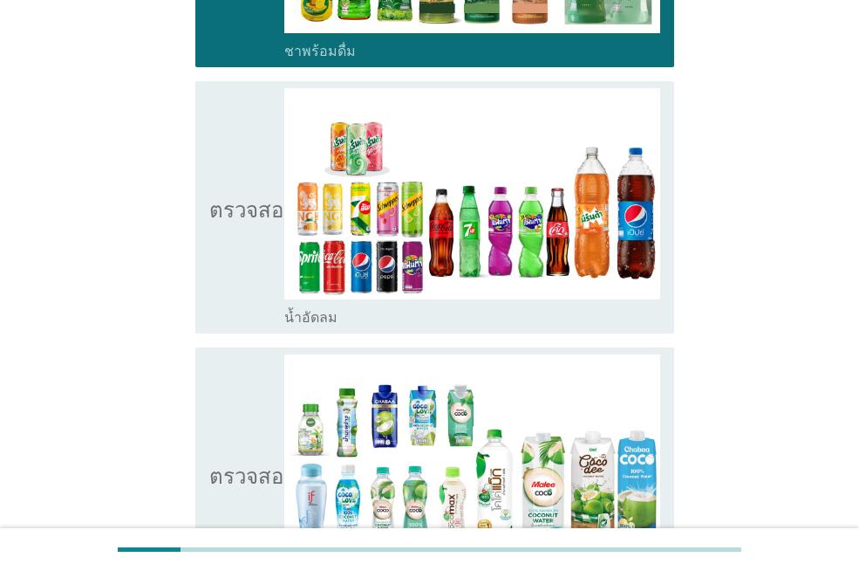
click at [229, 278] on div "ตรวจสอบ โครงร่างกล่องกาเครื่องหมายว่าง น้ำอัดลม" at bounding box center [434, 207] width 479 height 252
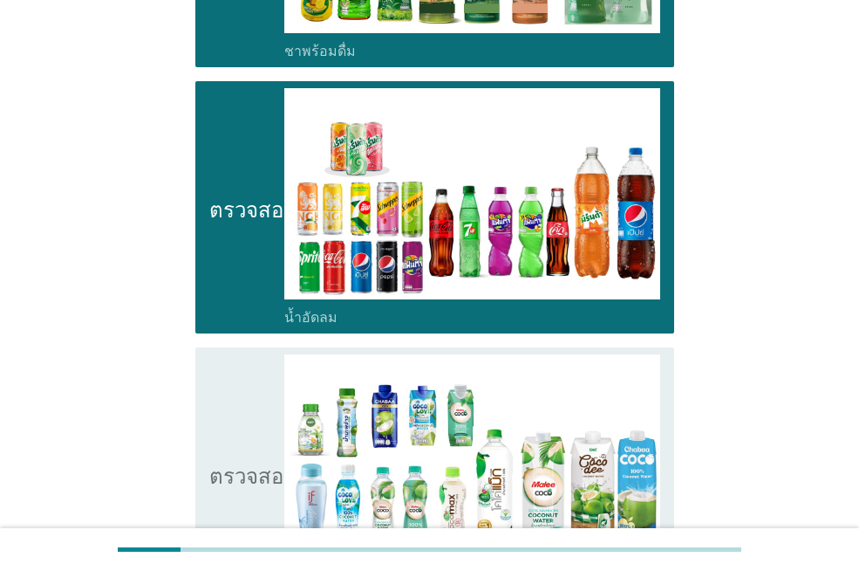
click at [225, 357] on icon "ตรวจสอบ" at bounding box center [252, 473] width 87 height 238
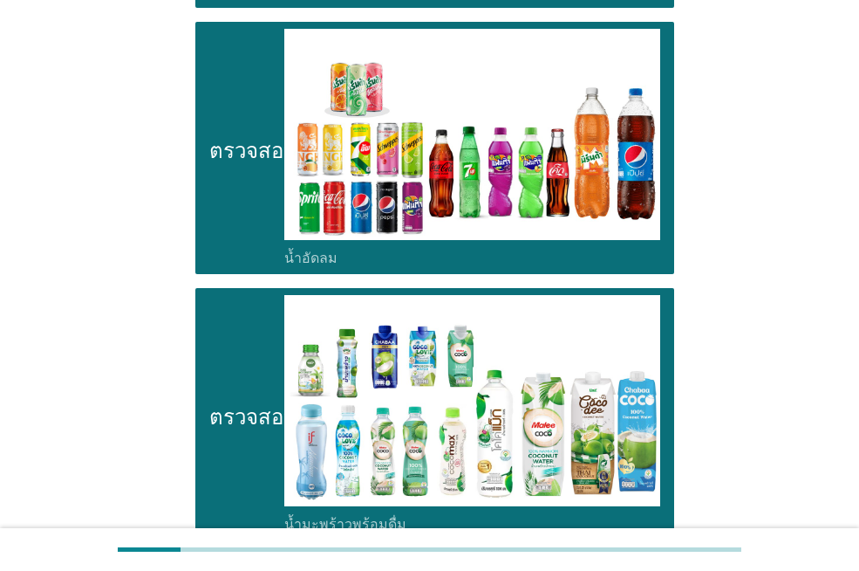
scroll to position [2094, 0]
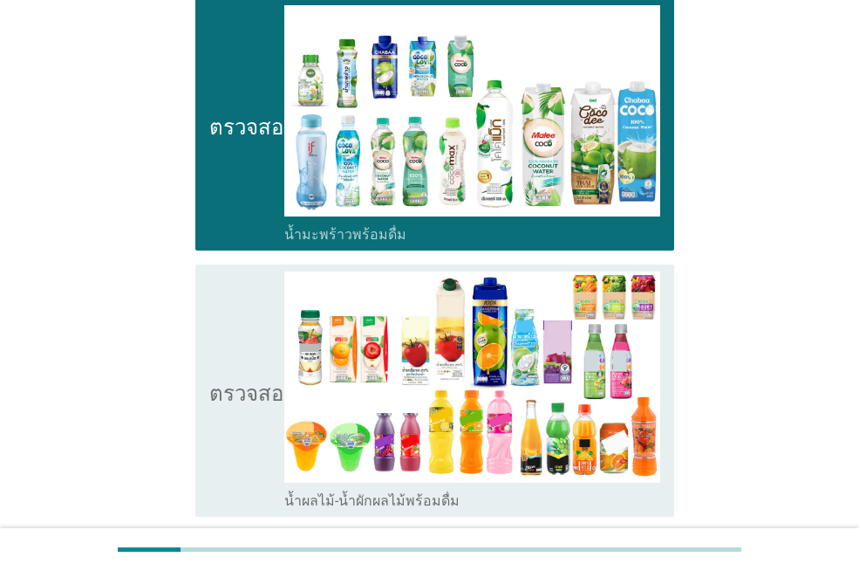
click at [220, 284] on icon "ตรวจสอบ" at bounding box center [252, 390] width 87 height 238
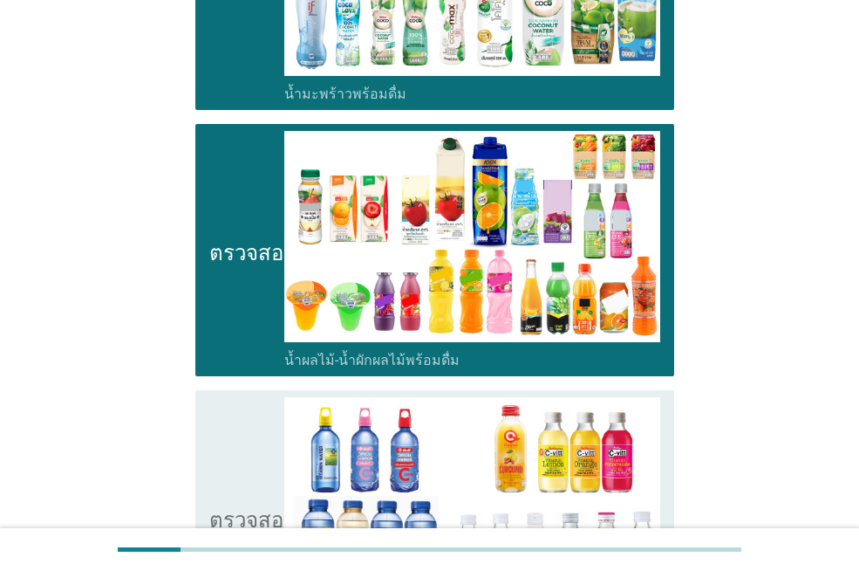
scroll to position [2443, 0]
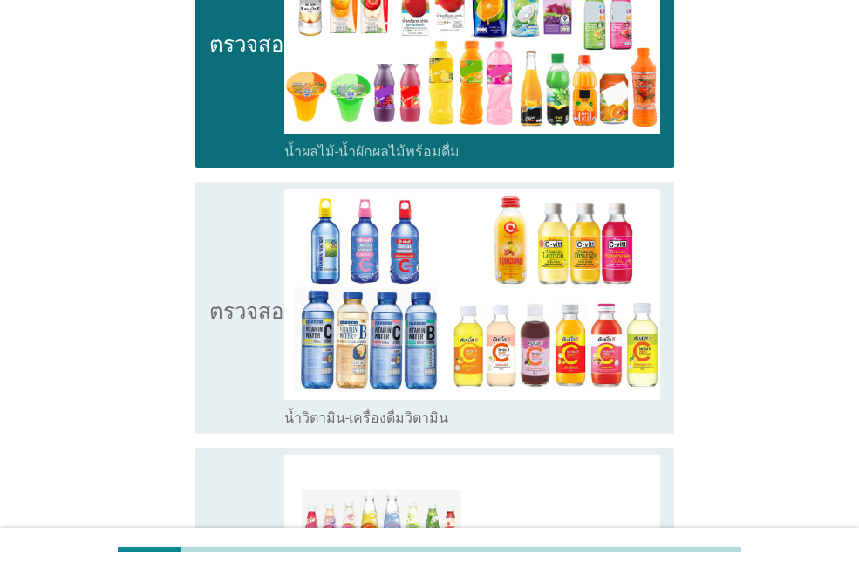
click at [208, 341] on div "ตรวจสอบ โครงร่างกล่องกาเครื่องหมายว่าง น้ำวิตามิน-เครื่องดื่มวิตามิน" at bounding box center [434, 307] width 479 height 252
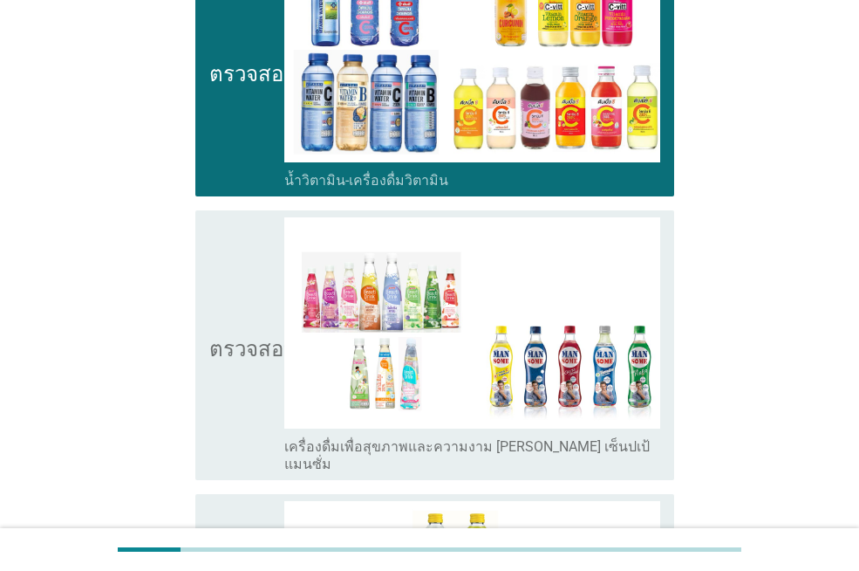
scroll to position [2704, 0]
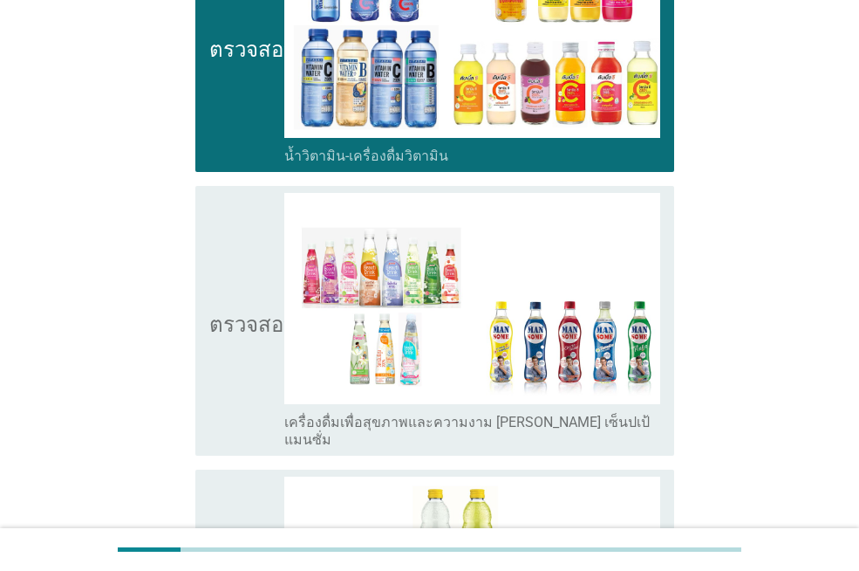
click at [207, 343] on div "ตรวจสอบ โครงร่างกล่องกาเครื่องหมายว่าง เครื่องดื่มเพื่อสุขภาพและความงาม [PERSON…" at bounding box center [434, 321] width 479 height 270
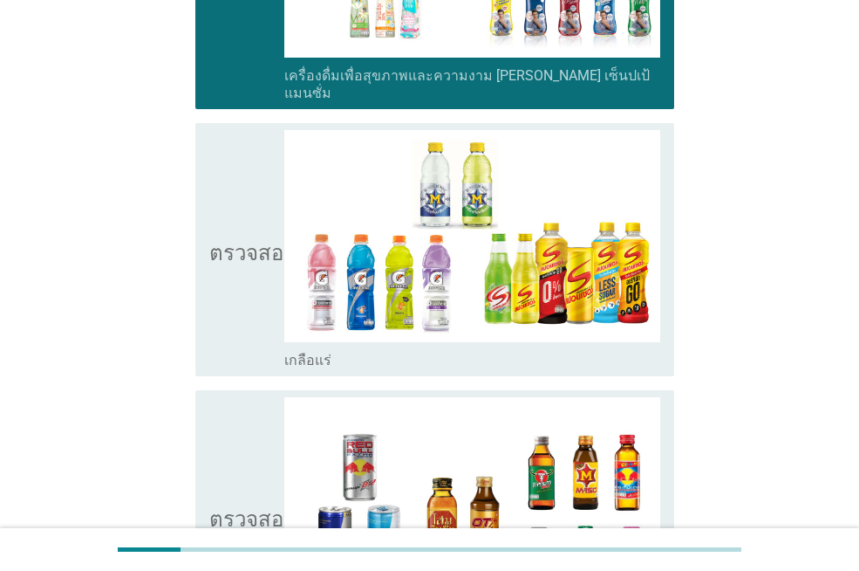
scroll to position [3053, 0]
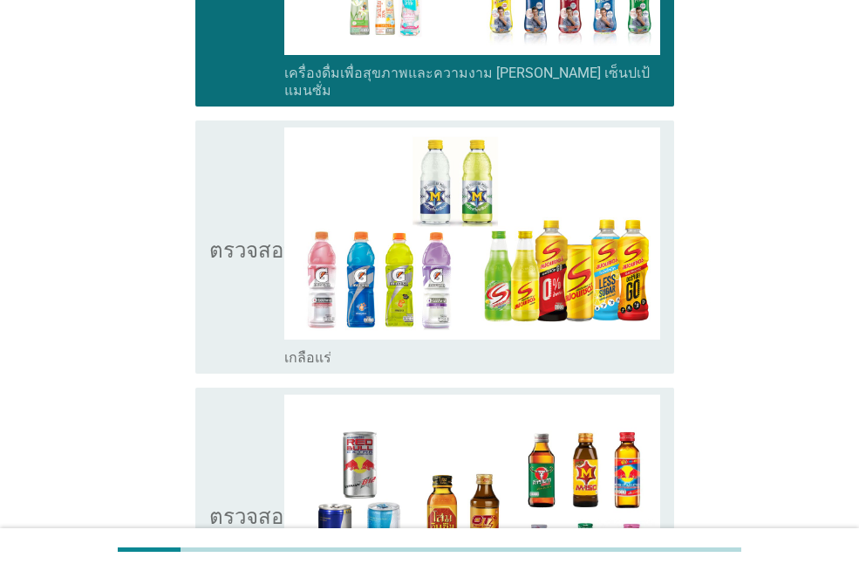
click at [208, 277] on div "ตรวจสอบ โครงร่างกล่องกาเครื่องหมายว่าง เกลือแร่" at bounding box center [434, 246] width 479 height 252
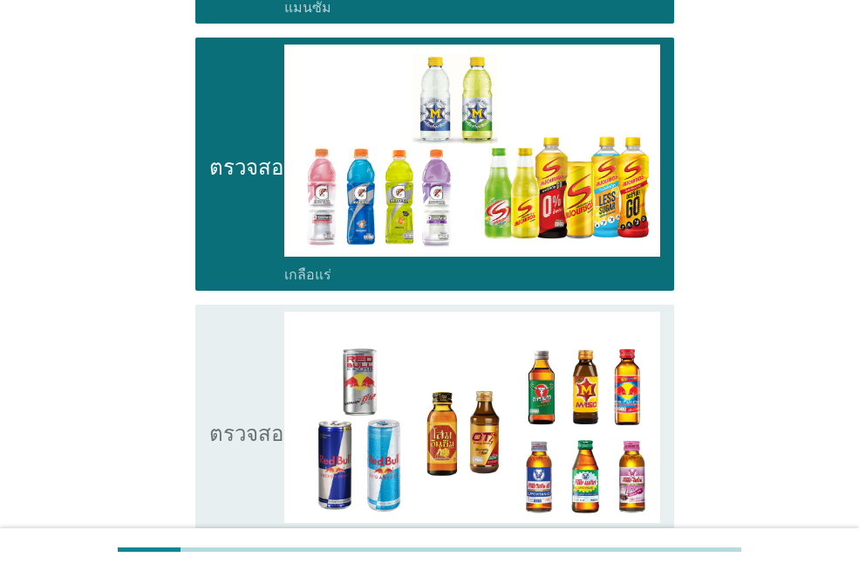
scroll to position [3228, 0]
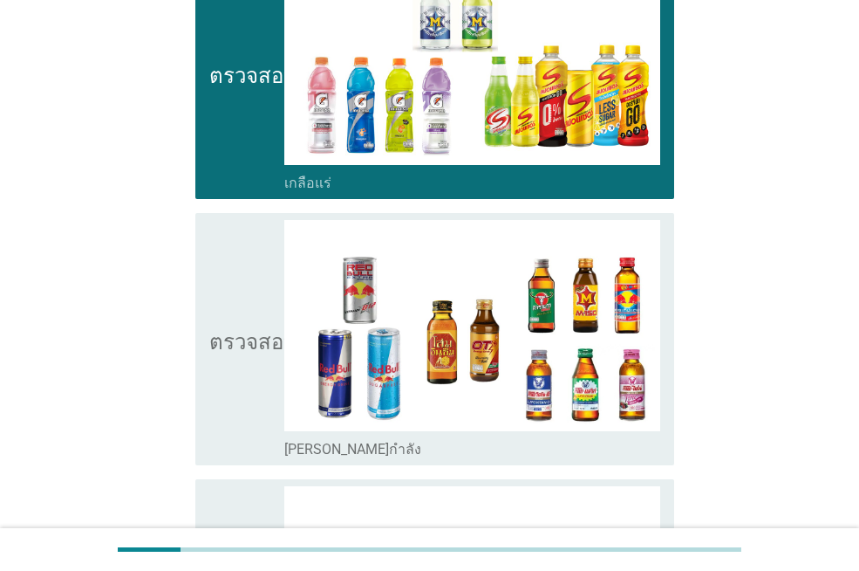
click at [217, 387] on icon "ตรวจสอบ" at bounding box center [252, 339] width 87 height 238
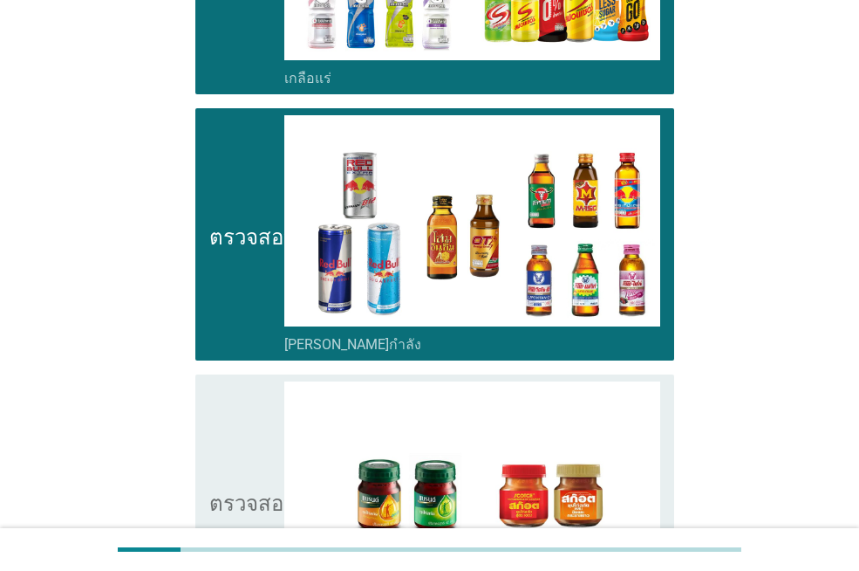
scroll to position [3574, 0]
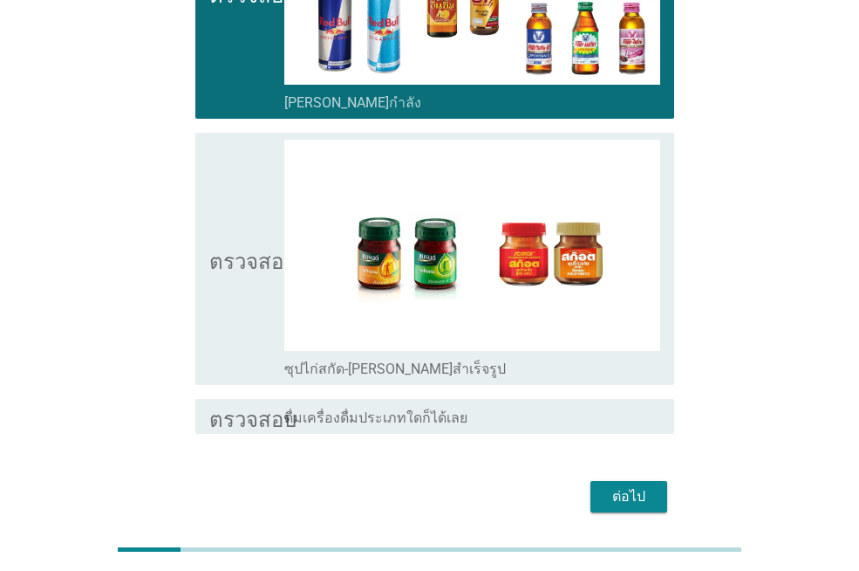
click at [225, 311] on icon "ตรวจสอบ" at bounding box center [252, 259] width 87 height 238
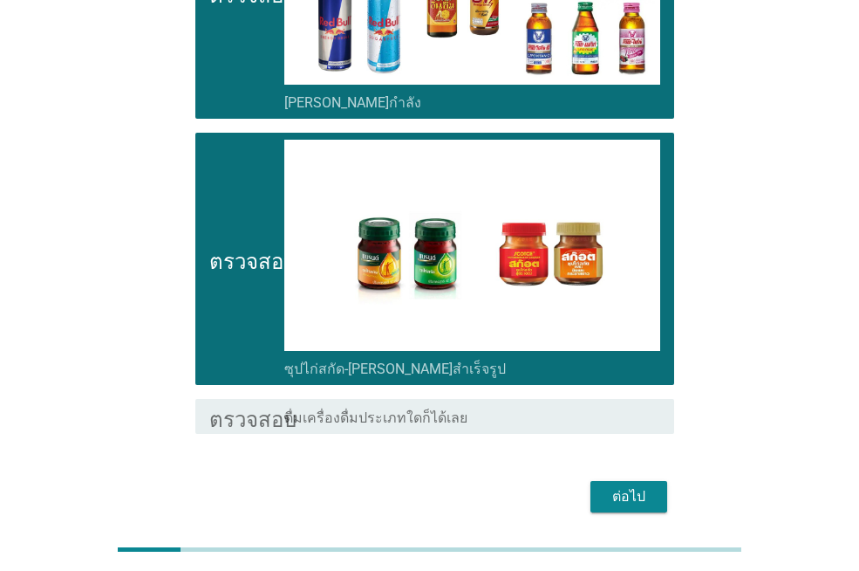
click at [624, 488] on font "ต่อไป" at bounding box center [628, 496] width 33 height 17
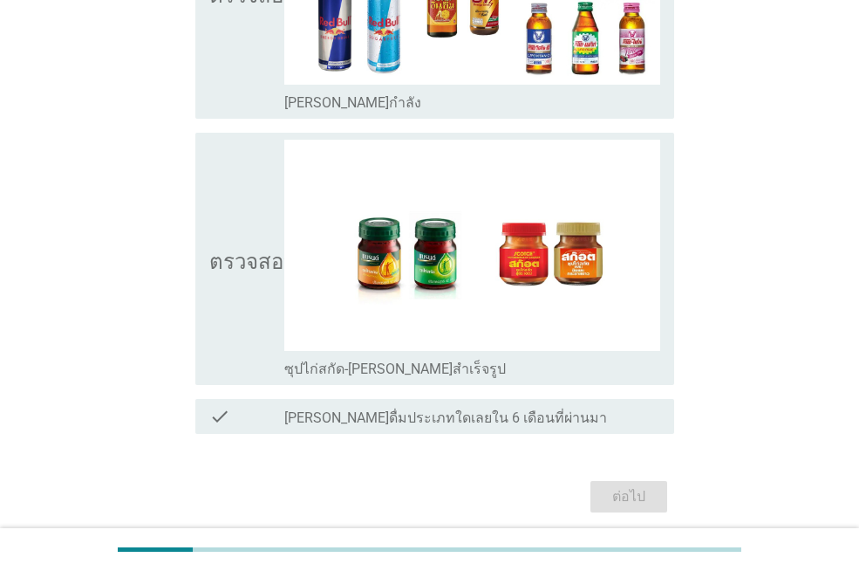
scroll to position [0, 0]
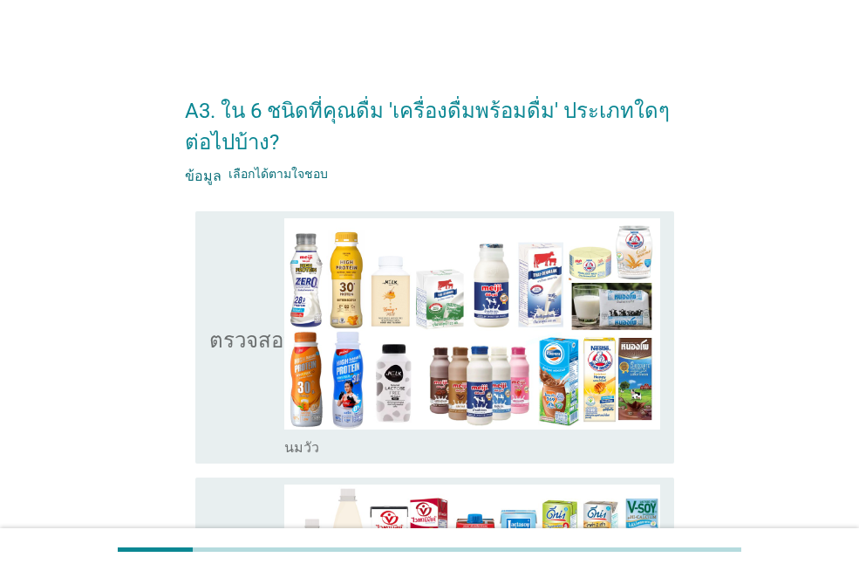
click at [237, 448] on icon "ตรวจสอบ" at bounding box center [252, 337] width 87 height 238
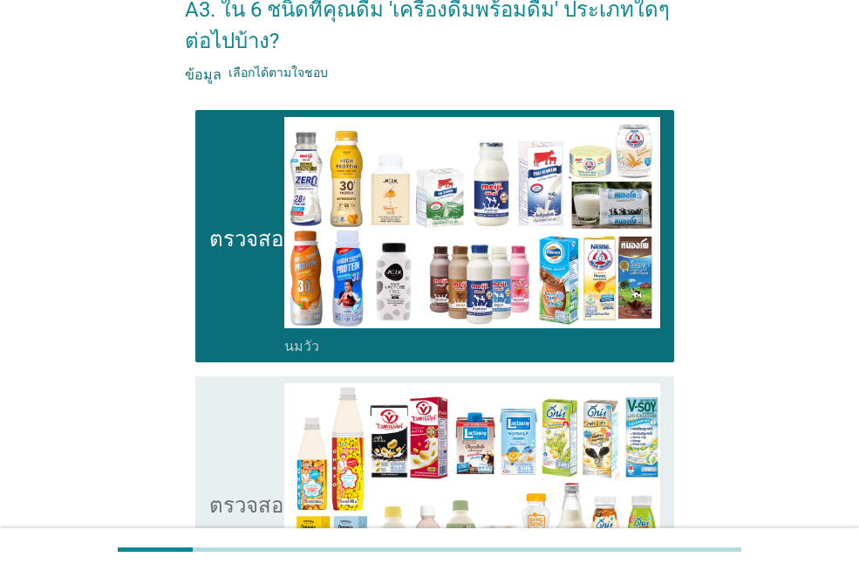
scroll to position [349, 0]
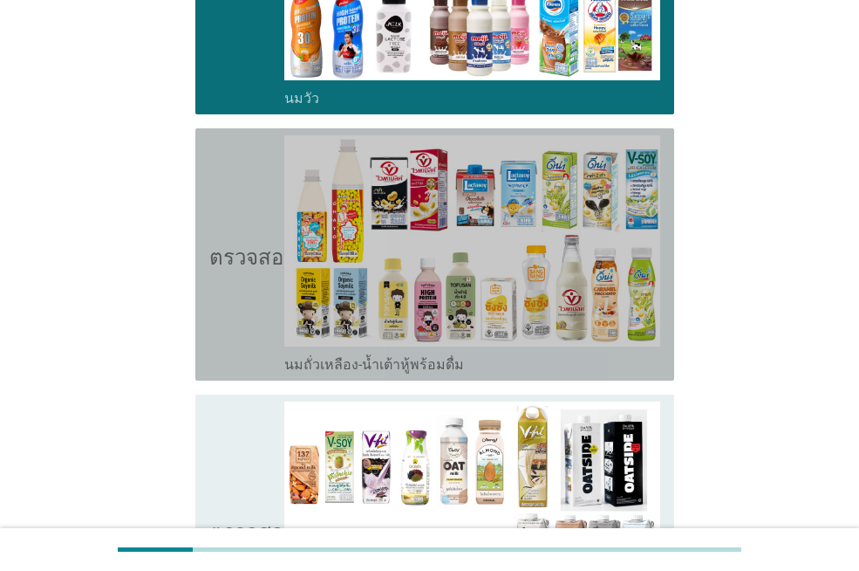
click at [250, 326] on icon "ตรวจสอบ" at bounding box center [252, 254] width 87 height 238
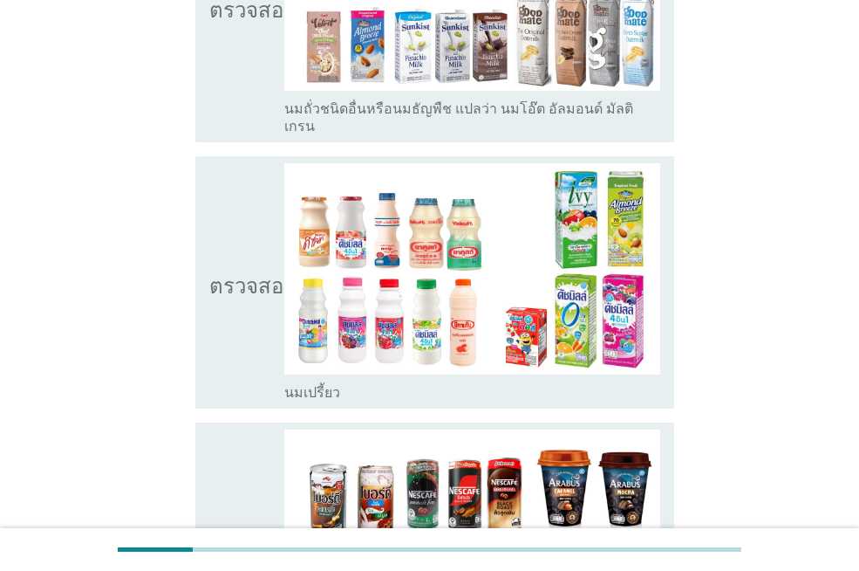
scroll to position [872, 0]
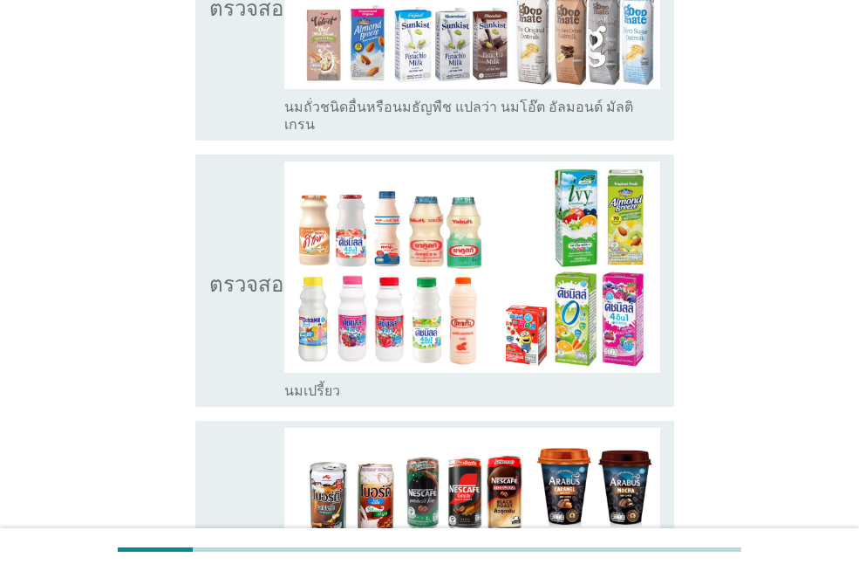
click at [247, 364] on icon "ตรวจสอบ" at bounding box center [252, 280] width 87 height 238
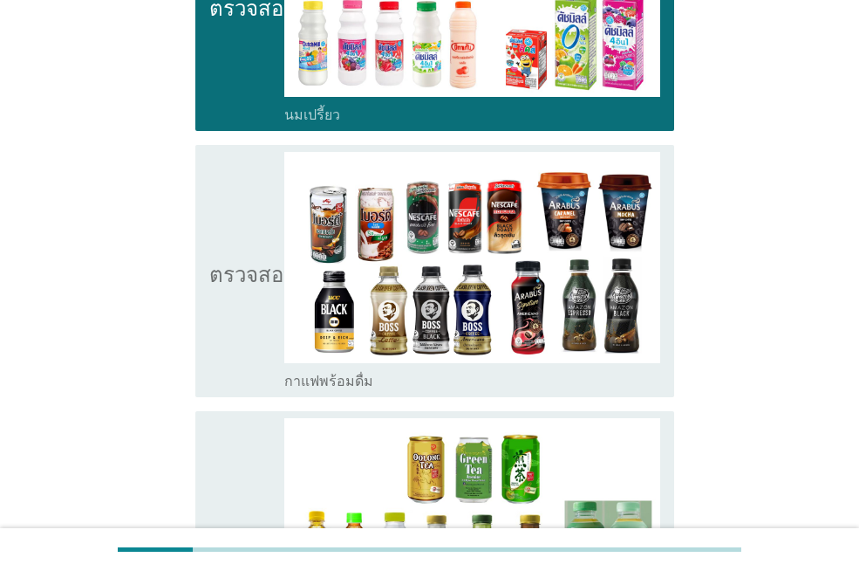
scroll to position [1308, 0]
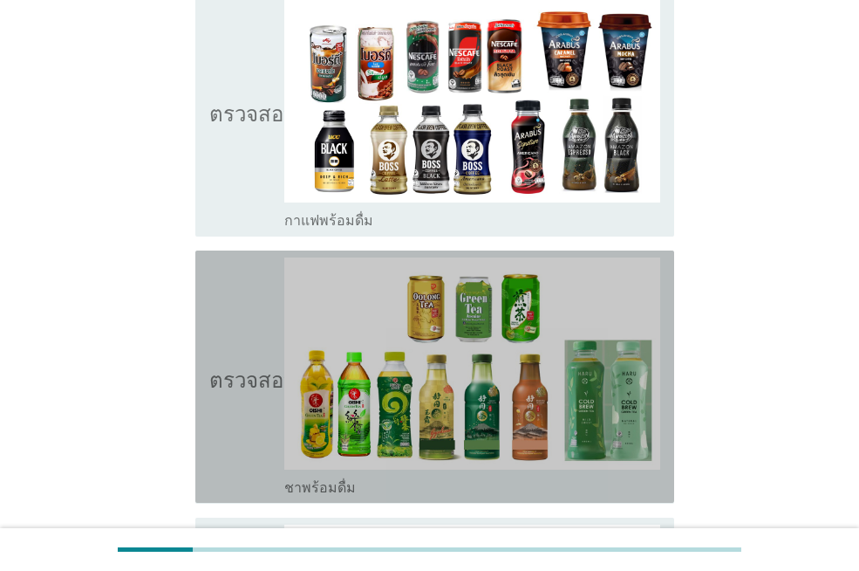
click at [222, 366] on font "ตรวจสอบ" at bounding box center [252, 376] width 87 height 21
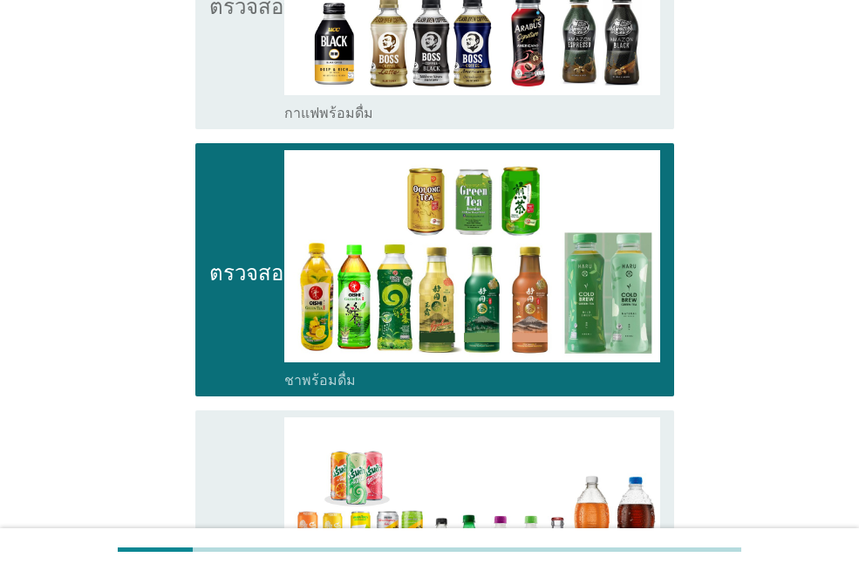
scroll to position [1745, 0]
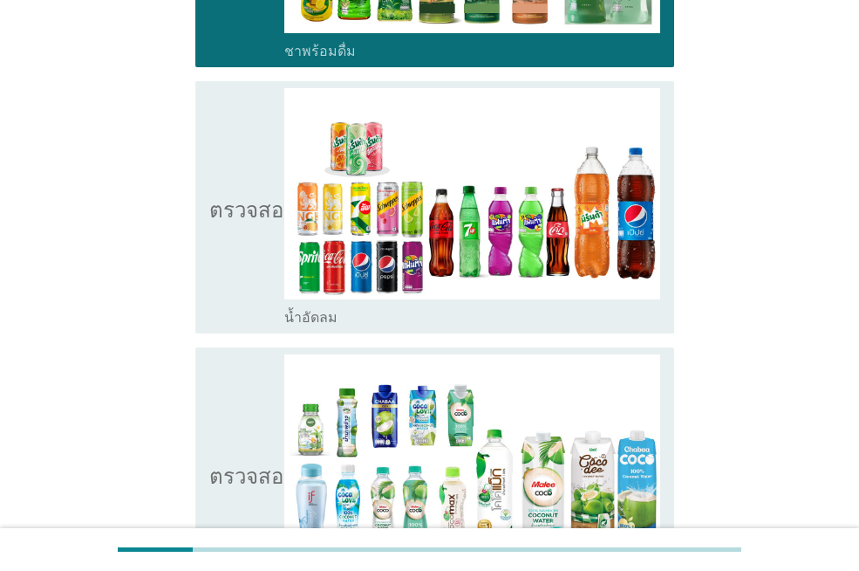
click at [222, 310] on div "ตรวจสอบ โครงร่างกล่องกาเครื่องหมายว่าง น้ำอัดลม" at bounding box center [434, 207] width 479 height 252
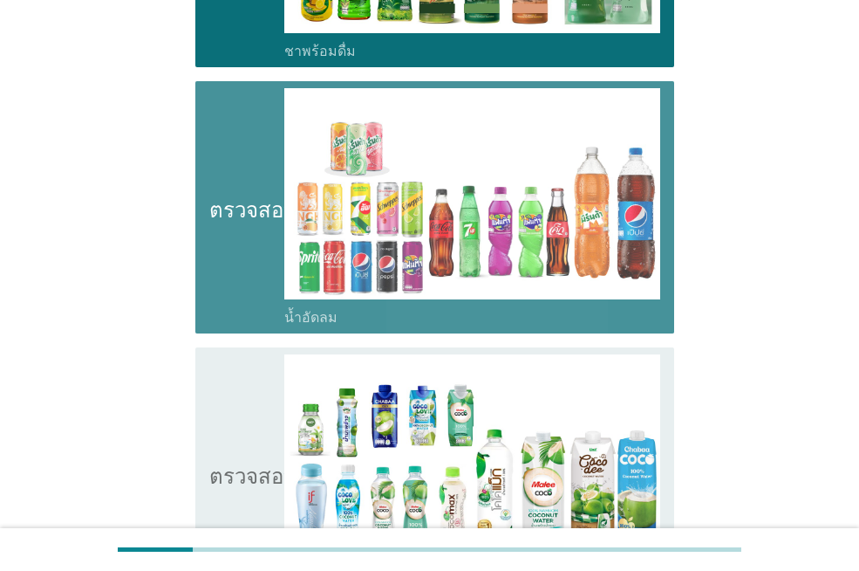
click at [210, 261] on icon "ตรวจสอบ" at bounding box center [252, 207] width 87 height 238
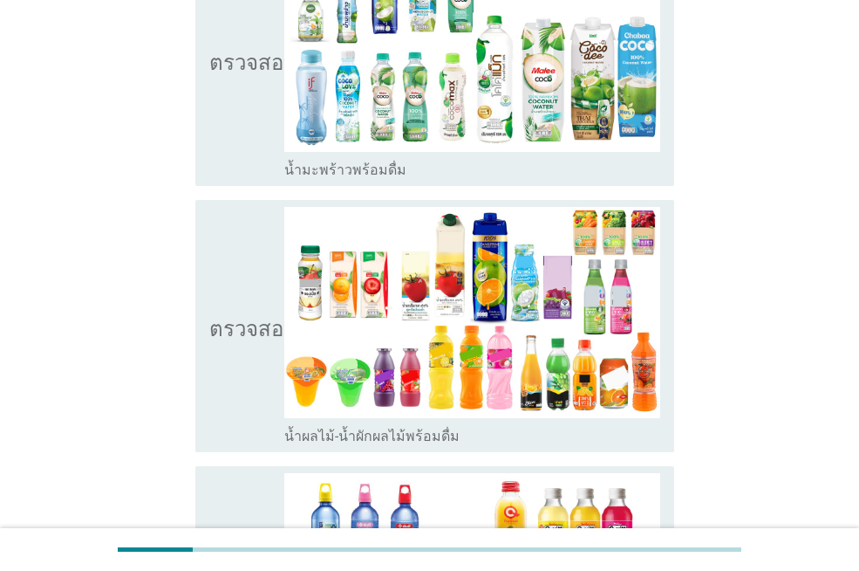
scroll to position [2181, 0]
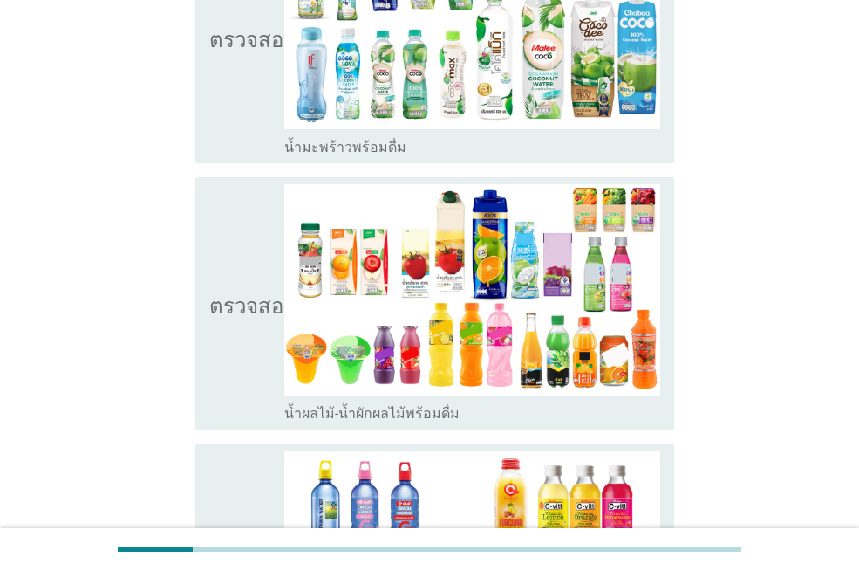
click at [200, 361] on div "ตรวจสอบ โครงร่างกล่องกาเครื่องหมายว่าง น้ำผลไม้-น้ำผักผลไม้พร้อมดื่ม" at bounding box center [434, 303] width 479 height 252
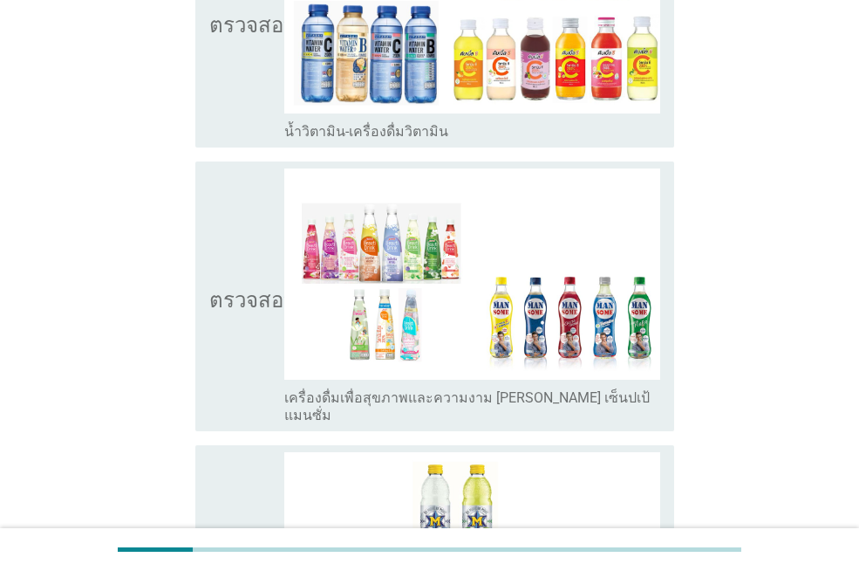
scroll to position [2879, 0]
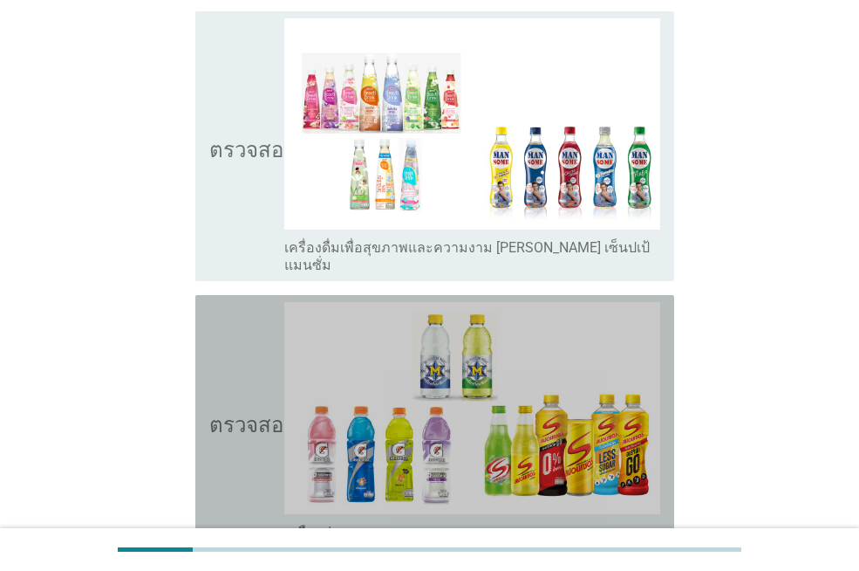
click at [224, 479] on icon "ตรวจสอบ" at bounding box center [252, 421] width 87 height 238
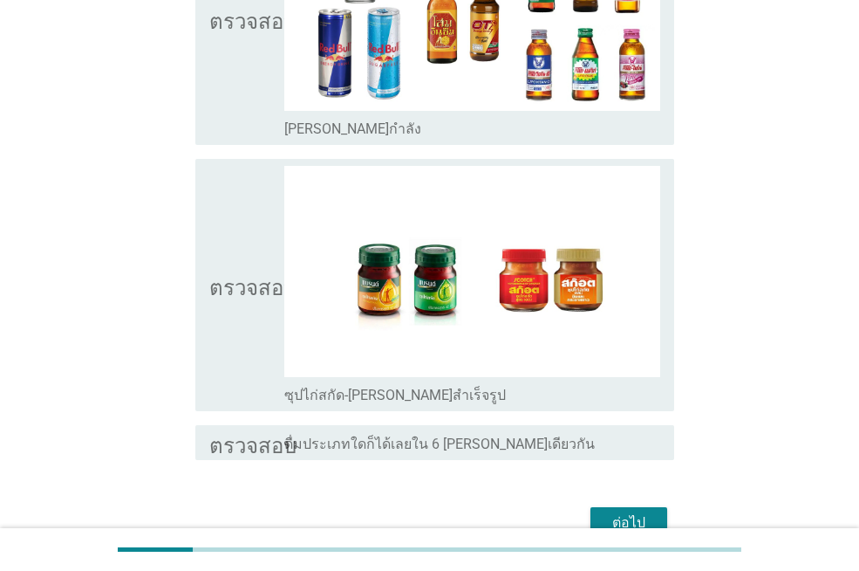
scroll to position [3605, 0]
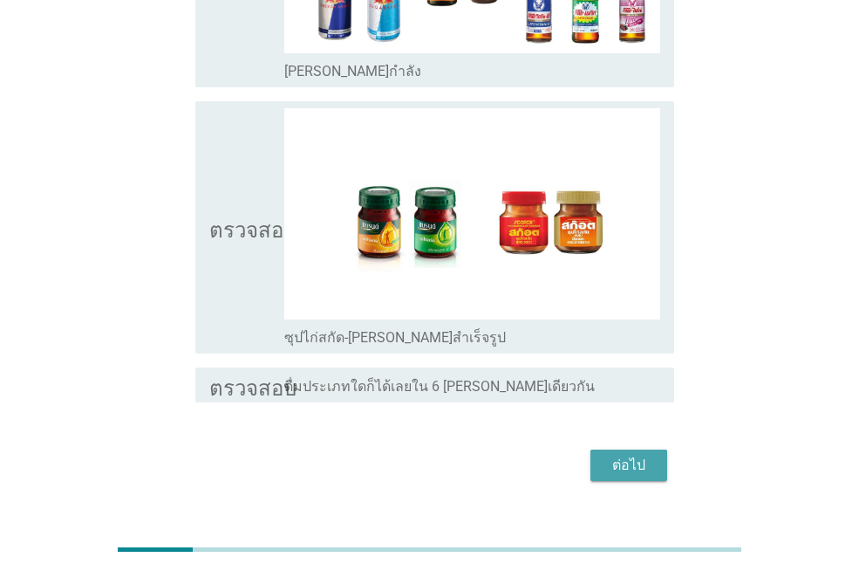
click at [638, 456] on font "ต่อไป" at bounding box center [628, 464] width 33 height 17
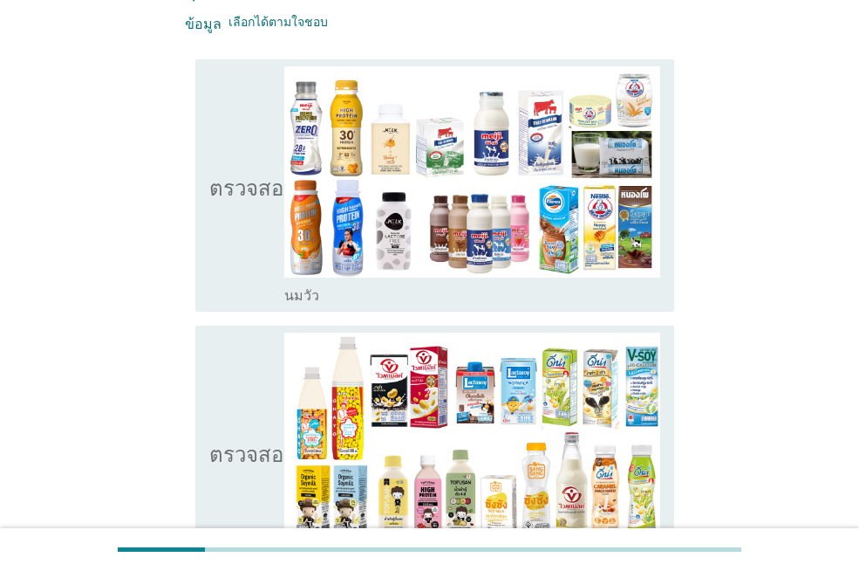
scroll to position [174, 0]
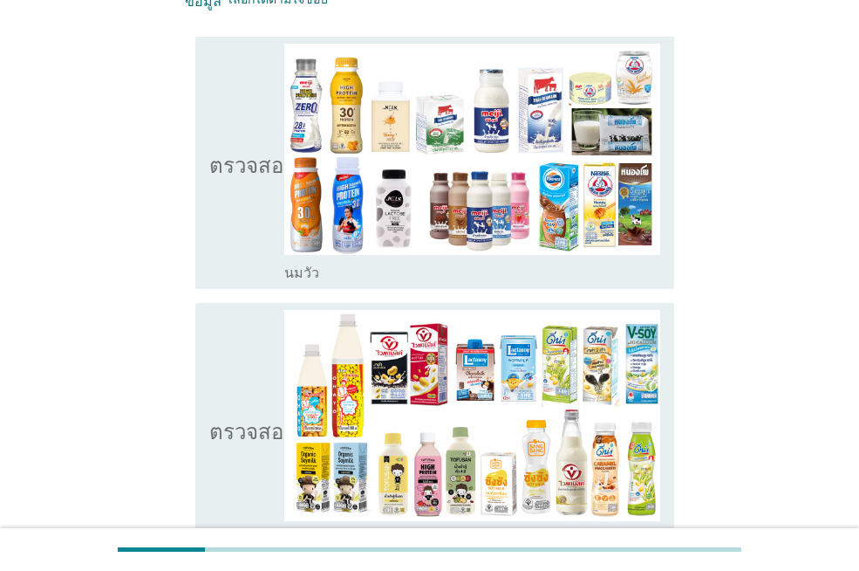
click at [215, 226] on icon "ตรวจสอบ" at bounding box center [252, 163] width 87 height 238
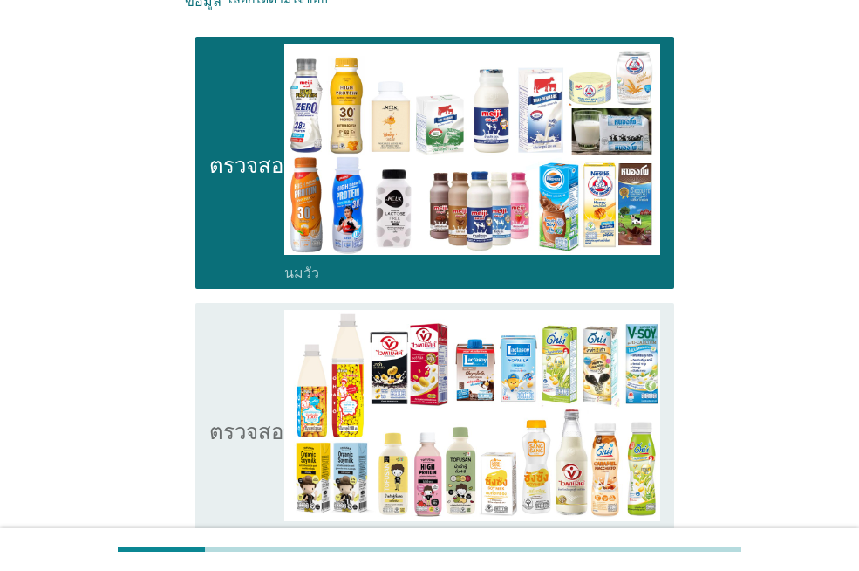
click at [219, 365] on icon "ตรวจสอบ" at bounding box center [252, 429] width 87 height 238
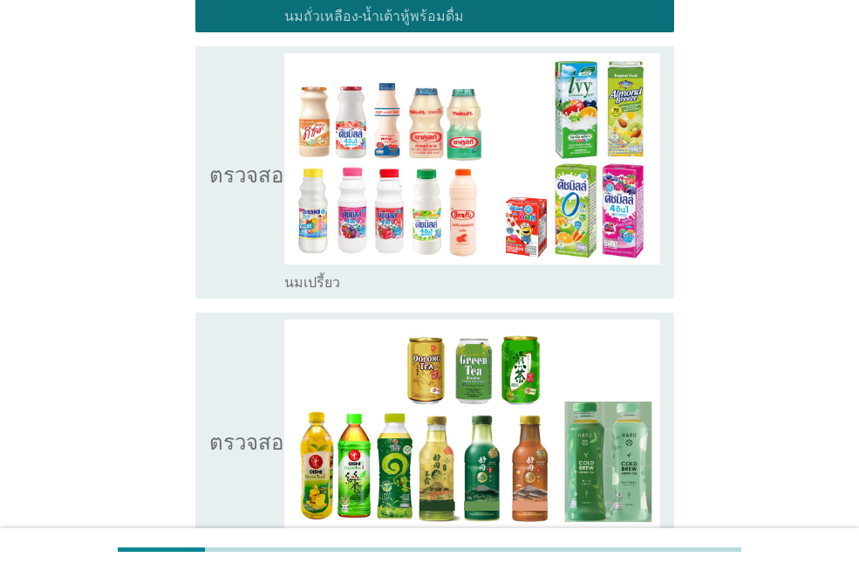
scroll to position [698, 0]
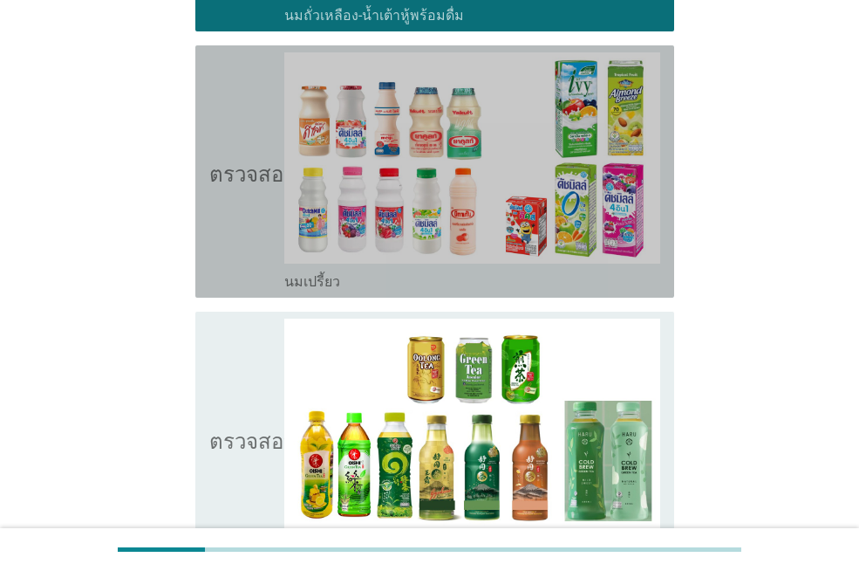
click at [195, 257] on div "ตรวจสอบ โครงร่างกล่องกาเครื่องหมายว่าง นมเปรี้ยว" at bounding box center [434, 171] width 479 height 252
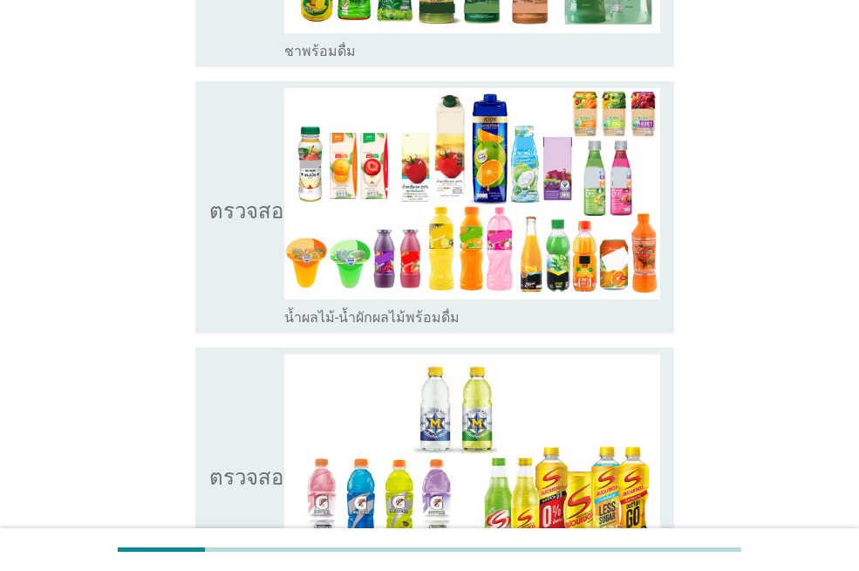
scroll to position [1476, 0]
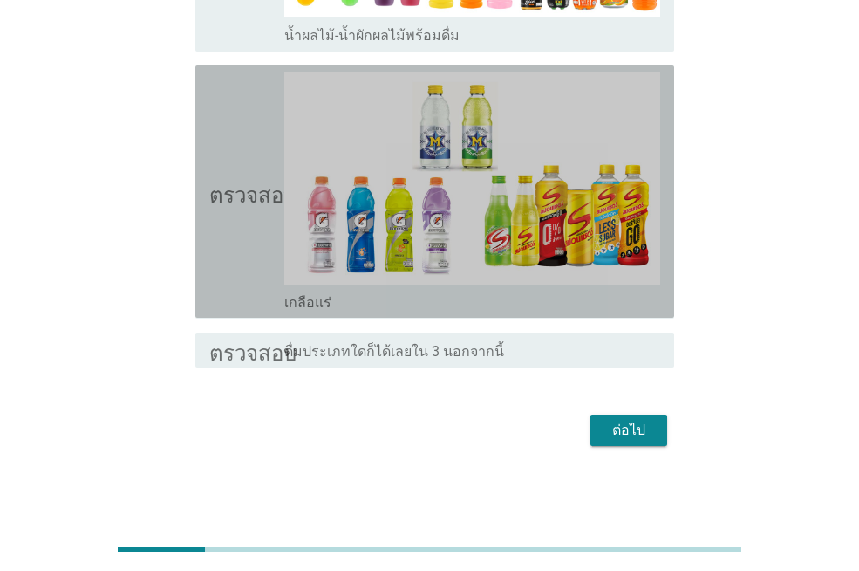
click at [237, 267] on icon "ตรวจสอบ" at bounding box center [252, 191] width 87 height 238
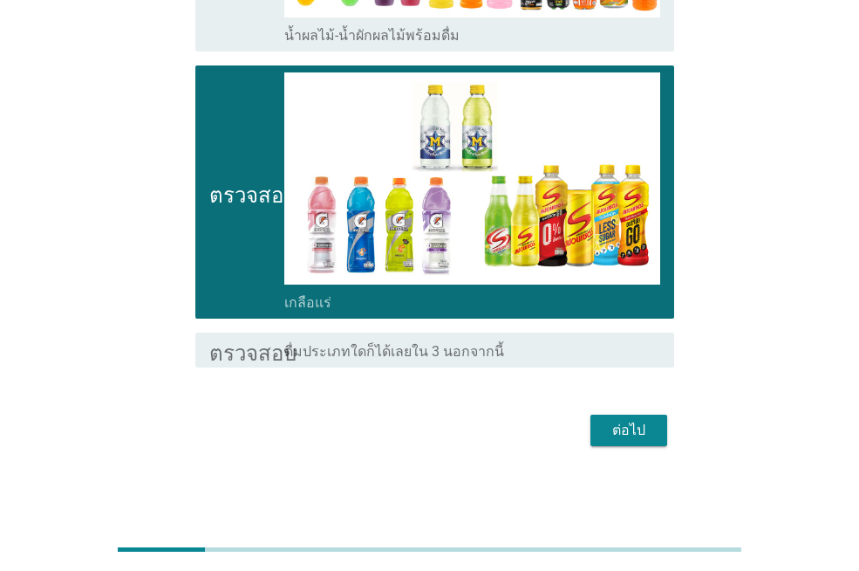
click at [643, 433] on font "ต่อไป" at bounding box center [628, 429] width 33 height 17
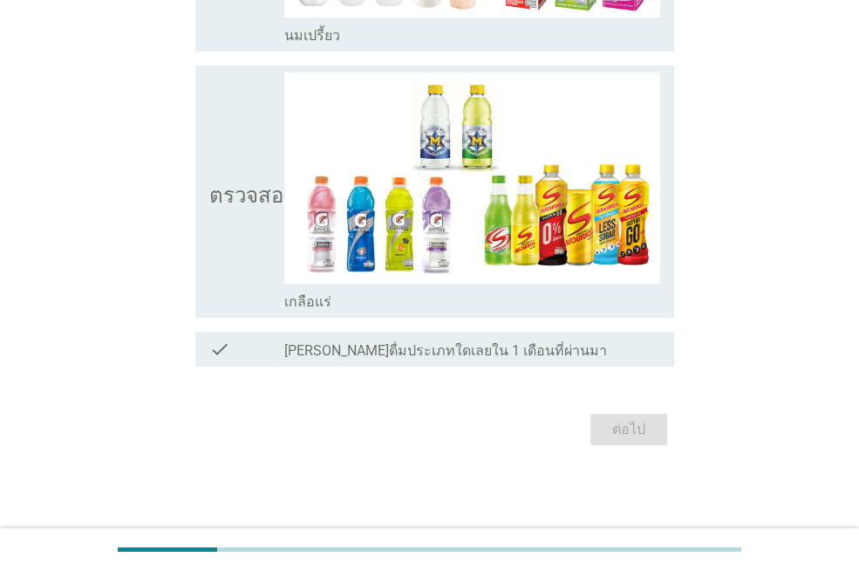
scroll to position [0, 0]
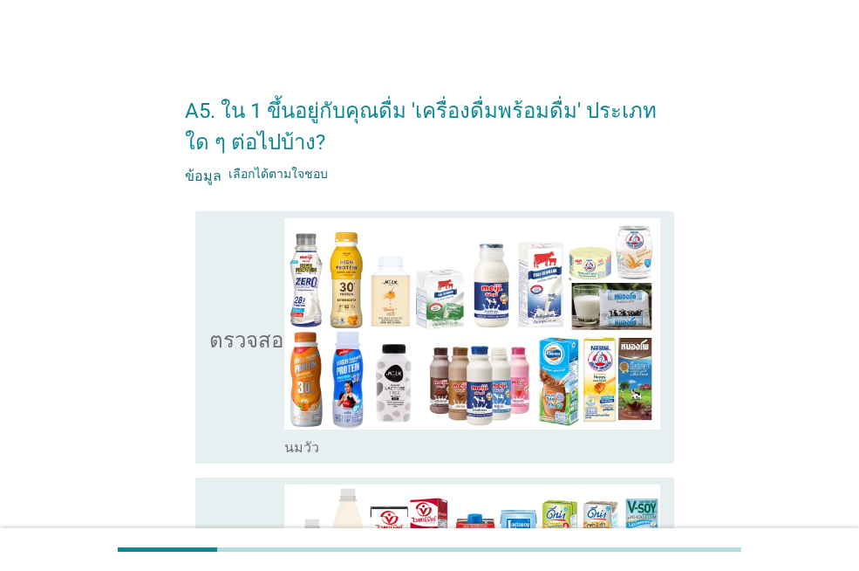
click at [222, 422] on icon "ตรวจสอบ" at bounding box center [252, 337] width 87 height 238
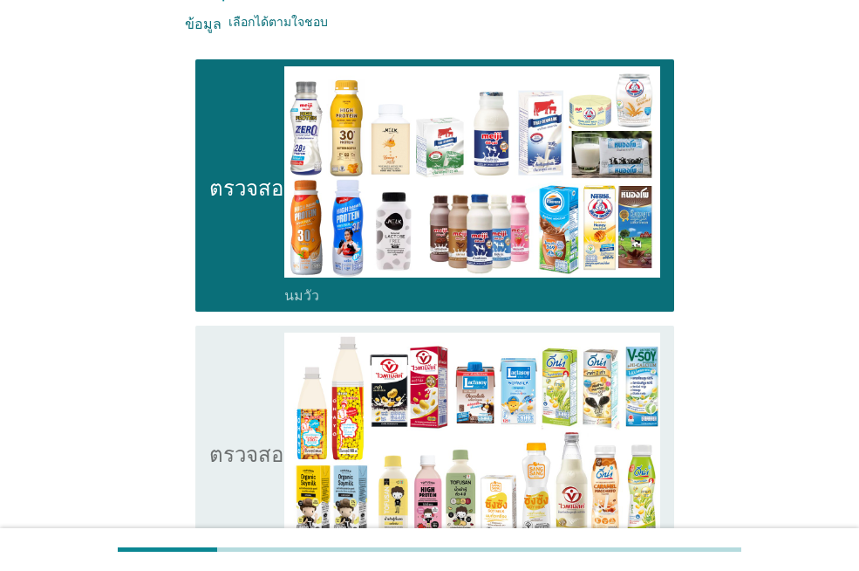
scroll to position [174, 0]
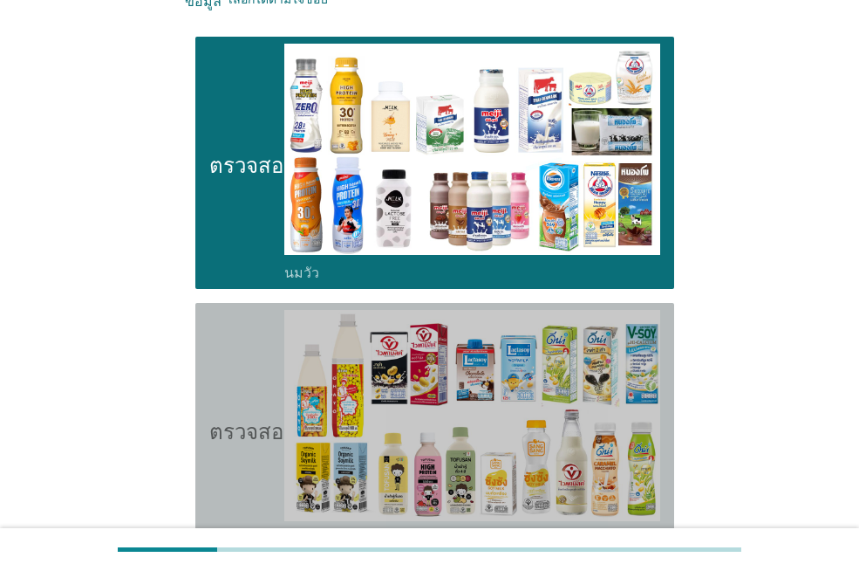
click at [240, 422] on font "ตรวจสอบ" at bounding box center [252, 428] width 87 height 21
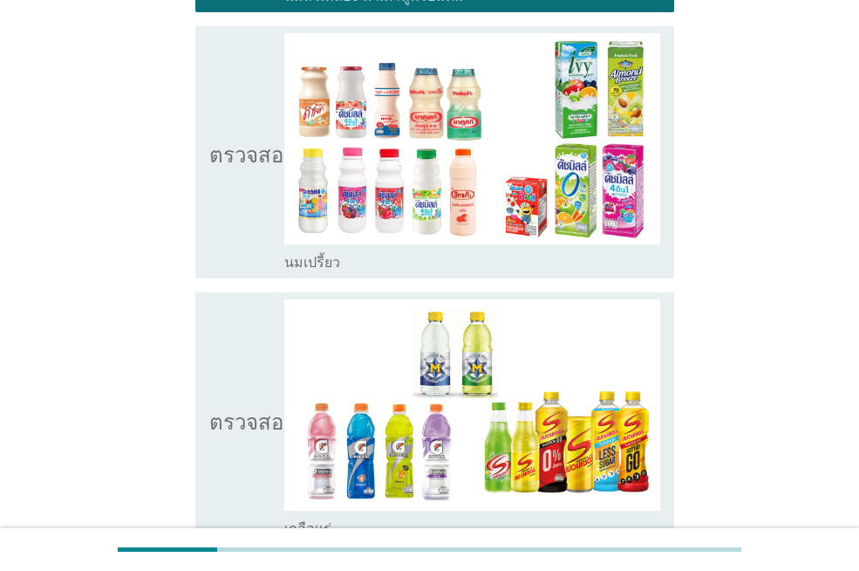
scroll to position [785, 0]
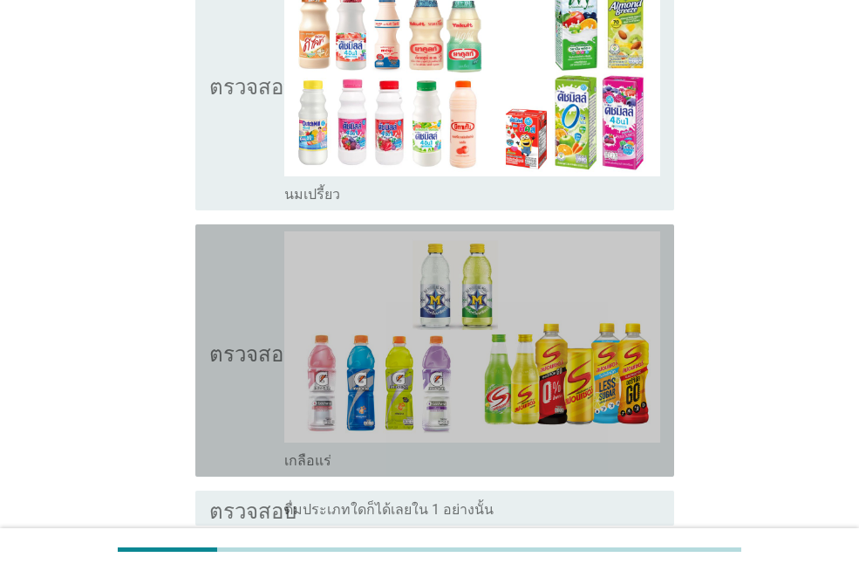
click at [238, 424] on icon "ตรวจสอบ" at bounding box center [252, 350] width 87 height 238
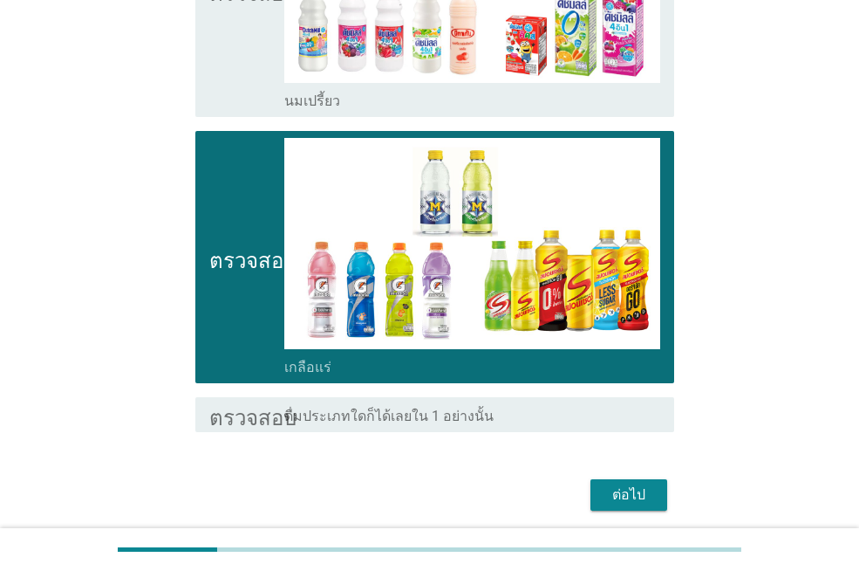
scroll to position [944, 0]
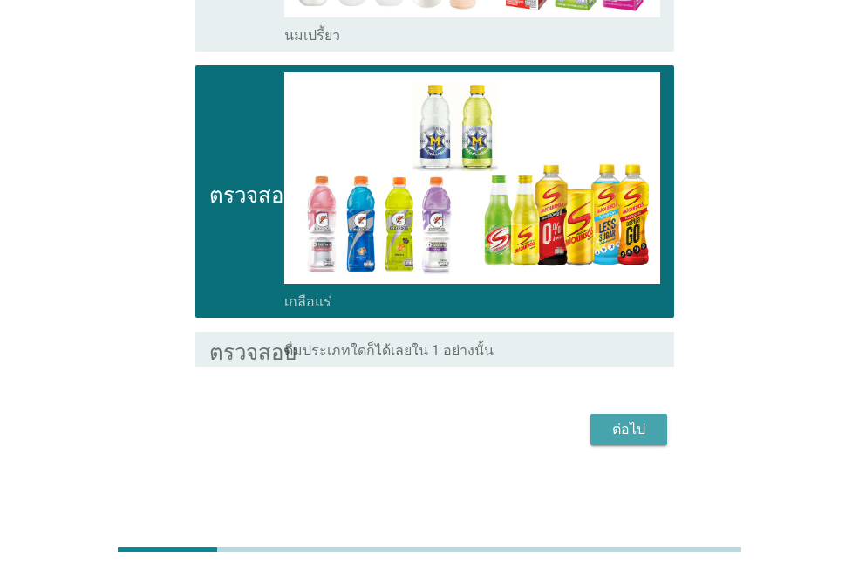
click at [627, 434] on font "ต่อไป" at bounding box center [628, 428] width 33 height 17
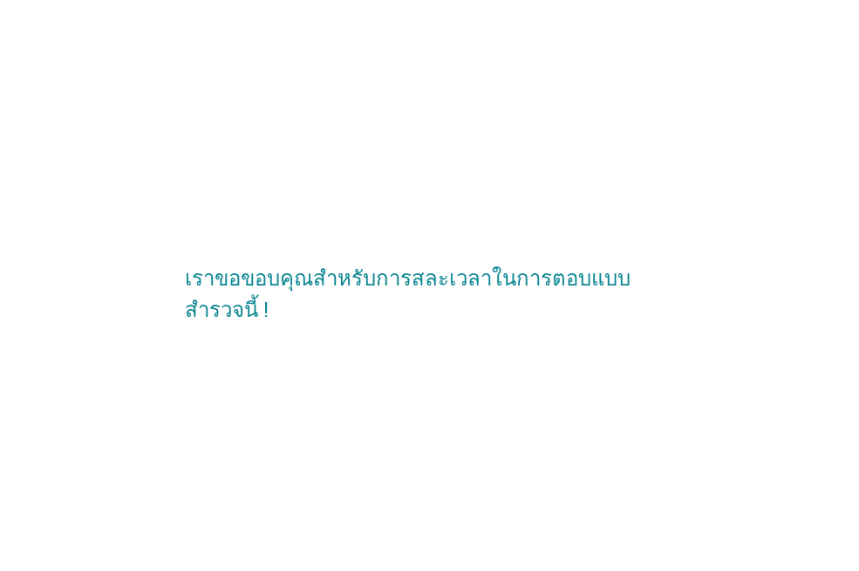
scroll to position [0, 0]
